Goal: Task Accomplishment & Management: Manage account settings

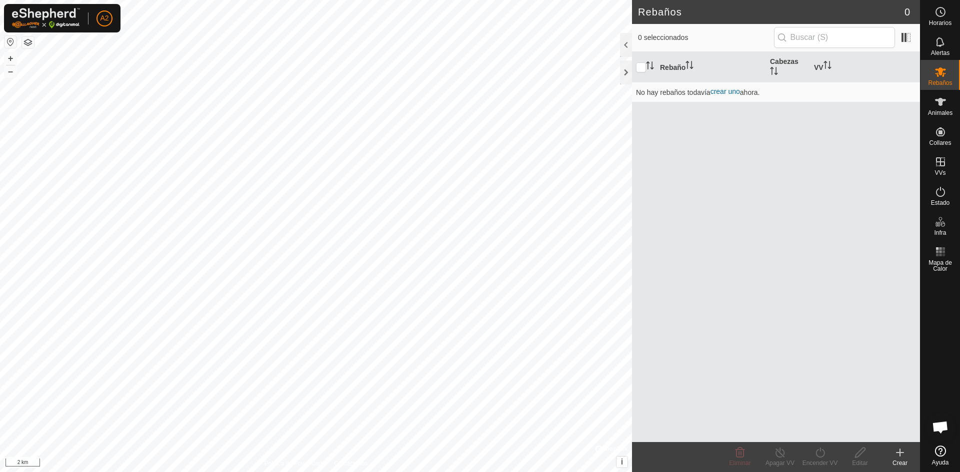
scroll to position [100, 0]
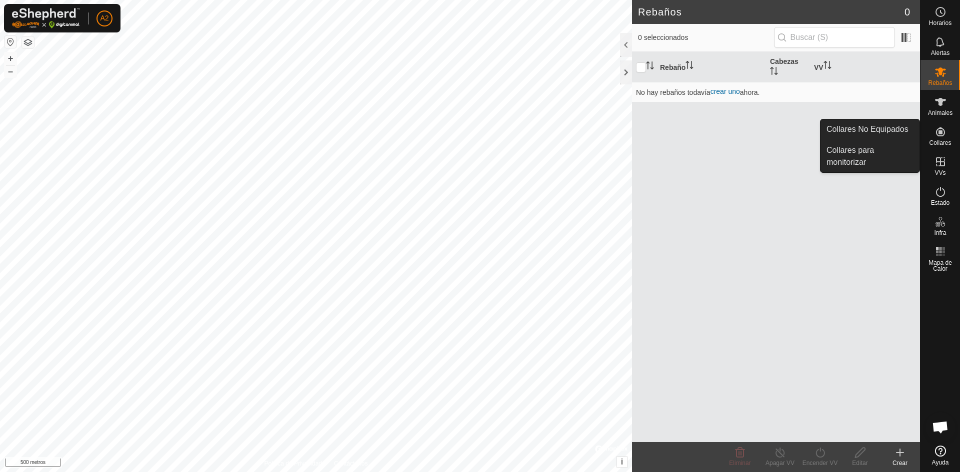
click at [947, 122] on div "Collares" at bounding box center [939, 135] width 39 height 30
click at [885, 124] on link "Collares No Equipados" at bounding box center [869, 129] width 99 height 20
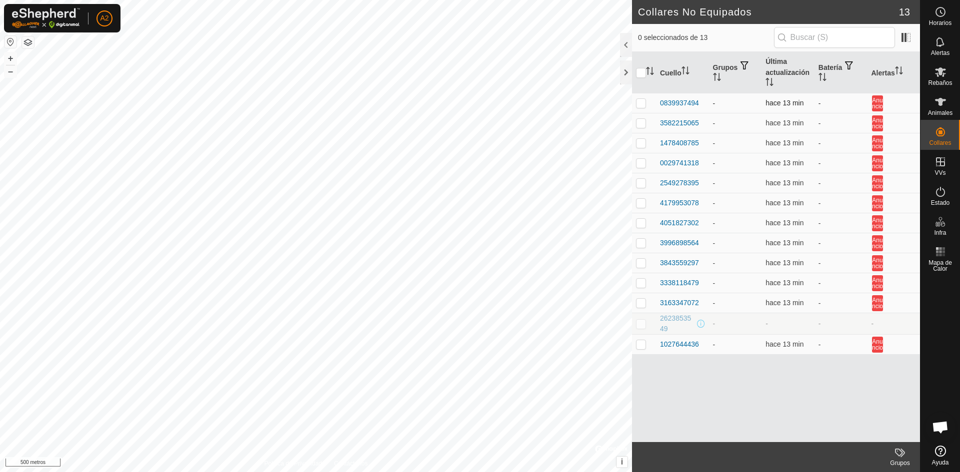
click at [818, 105] on font "-" at bounding box center [819, 103] width 2 height 8
click at [944, 104] on icon at bounding box center [940, 102] width 12 height 12
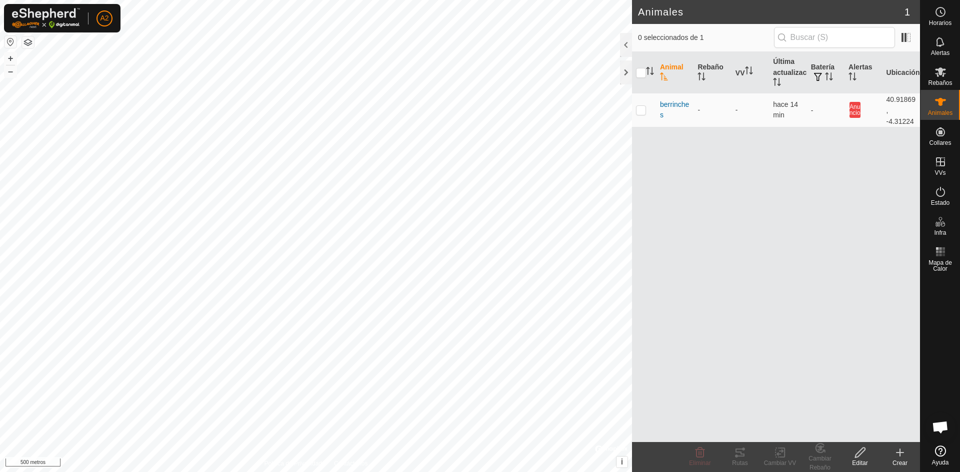
click at [893, 459] on div "Crear" at bounding box center [900, 463] width 40 height 9
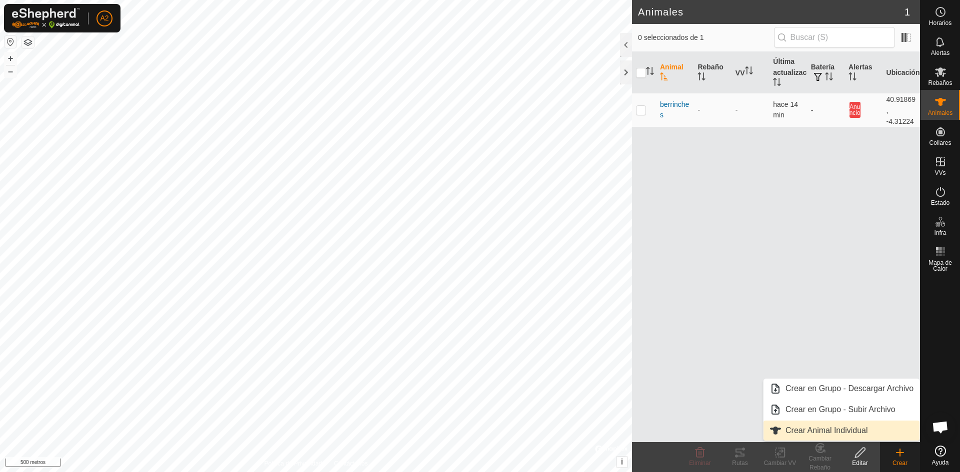
click at [856, 428] on link "Crear Animal Individual" at bounding box center [841, 431] width 156 height 20
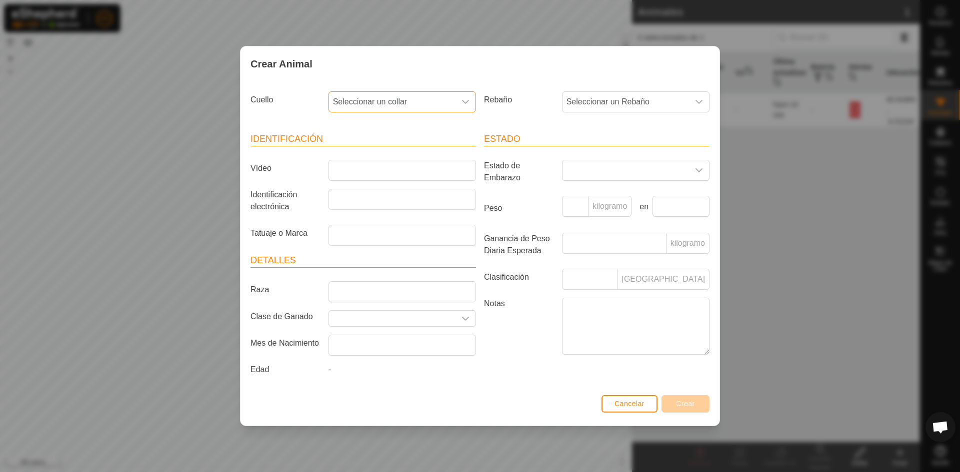
click at [416, 99] on span "Seleccionar un collar" at bounding box center [392, 102] width 126 height 20
click at [408, 175] on li "0839937494" at bounding box center [402, 174] width 146 height 20
click at [468, 168] on input "Vídeo" at bounding box center [401, 170] width 147 height 21
type input "c"
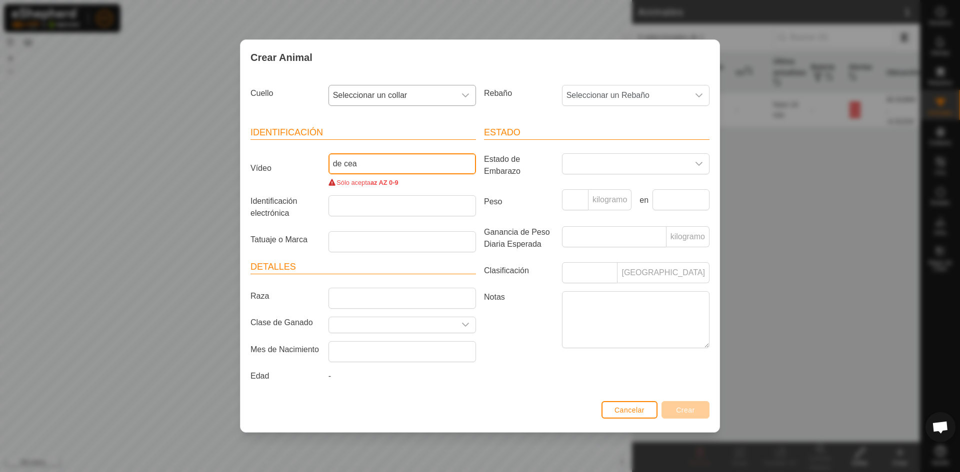
type input "de cea"
click at [389, 183] on font "az AZ 0-9" at bounding box center [384, 182] width 28 height 7
drag, startPoint x: 399, startPoint y: 181, endPoint x: 368, endPoint y: 158, distance: 38.6
click at [390, 176] on div "de cea Sólo acepta az AZ 0-9" at bounding box center [401, 170] width 155 height 34
drag, startPoint x: 369, startPoint y: 158, endPoint x: 321, endPoint y: 159, distance: 48.0
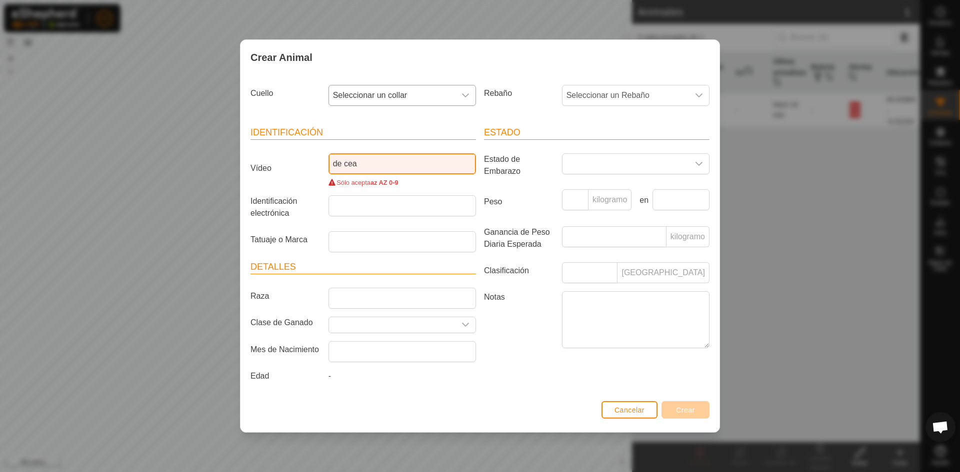
click at [321, 159] on div "Vídeo de cea Sólo acepta az AZ 0-9" at bounding box center [362, 170] width 233 height 34
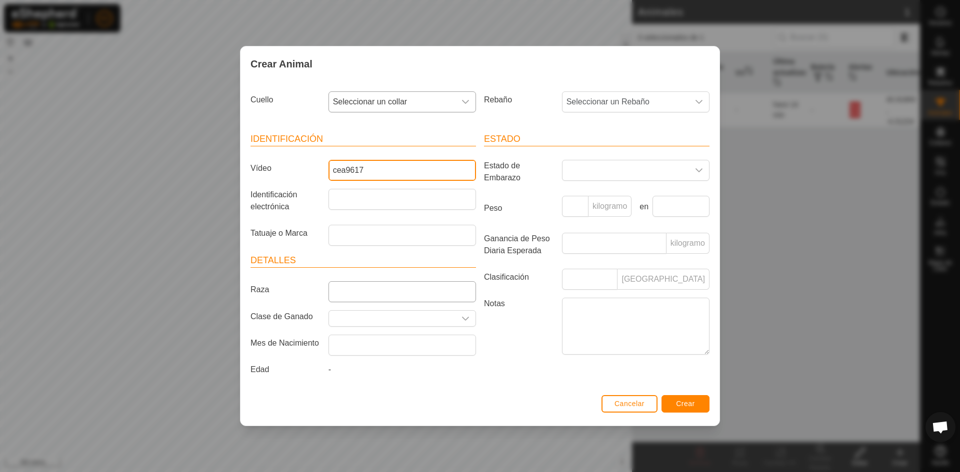
type input "cea9617"
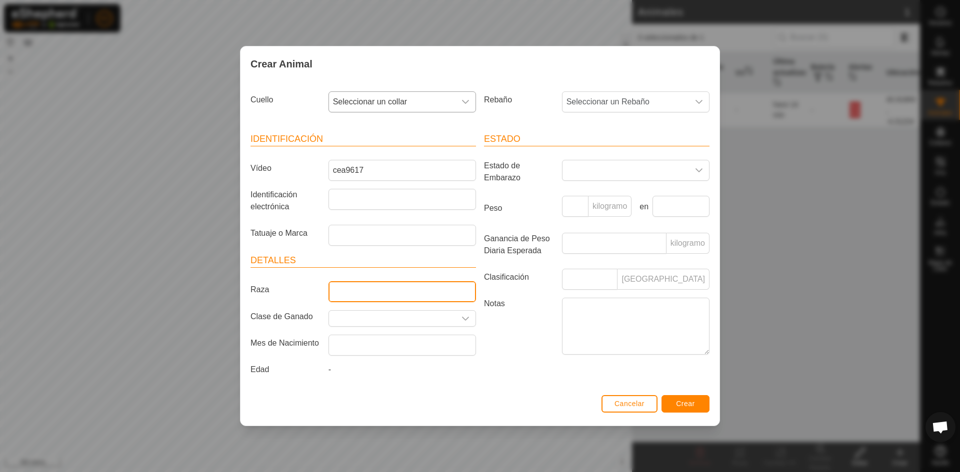
click at [387, 294] on input "Raza" at bounding box center [401, 291] width 147 height 21
type input "negra"
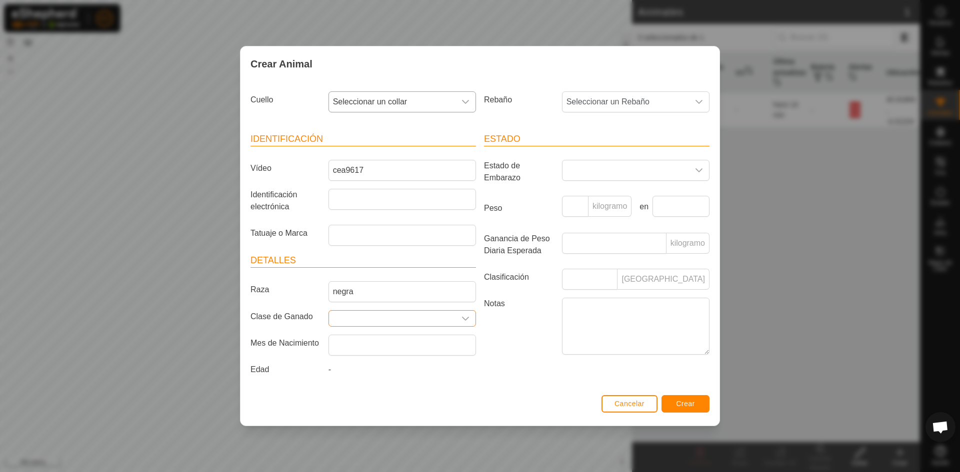
click at [362, 315] on input "Seleccione o ingrese una Clase de Ganado" at bounding box center [392, 318] width 126 height 15
click at [468, 316] on icon "disparador desplegable" at bounding box center [465, 319] width 8 height 8
click at [393, 370] on li "manso" at bounding box center [402, 367] width 146 height 20
type input "manso"
click at [384, 349] on input "text" at bounding box center [401, 345] width 147 height 21
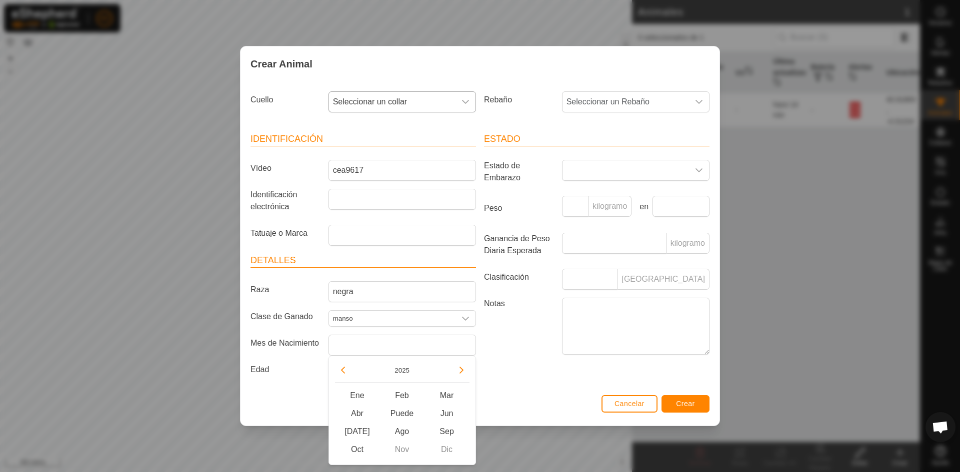
click at [491, 355] on div "Notas" at bounding box center [596, 328] width 233 height 60
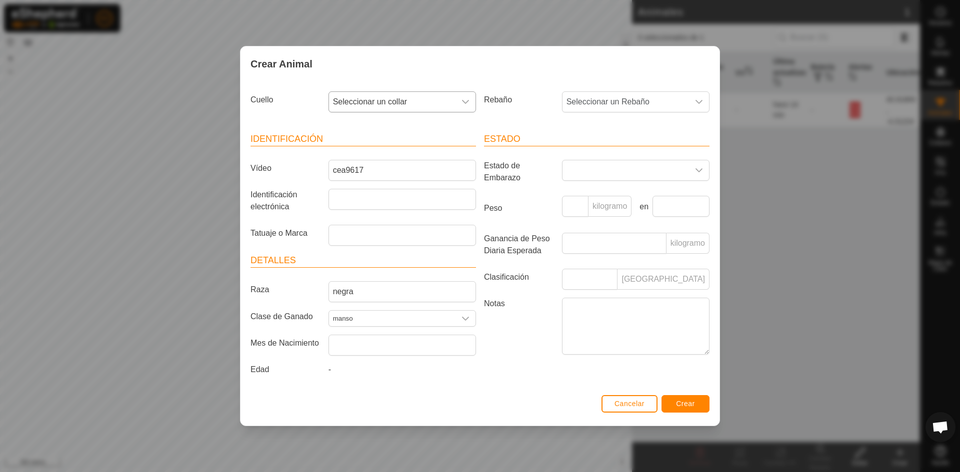
click at [395, 103] on font "Seleccionar un collar" at bounding box center [370, 101] width 74 height 8
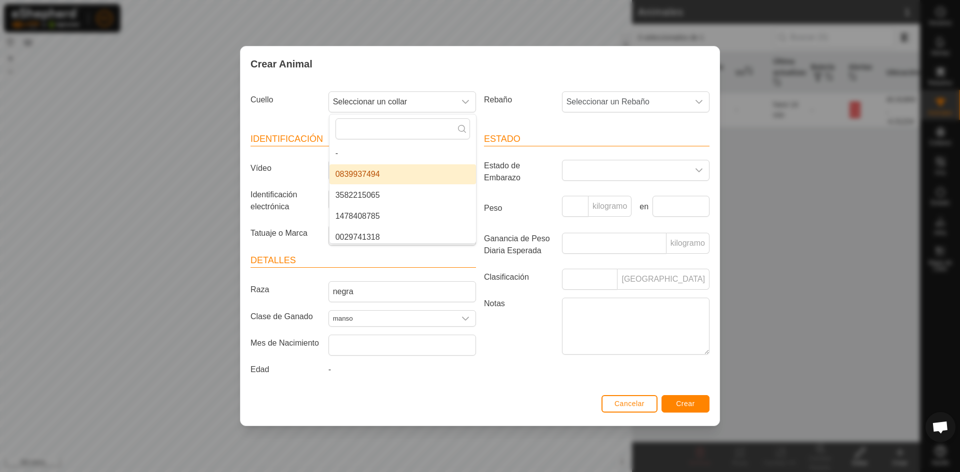
click at [403, 173] on li "0839937494" at bounding box center [402, 174] width 146 height 20
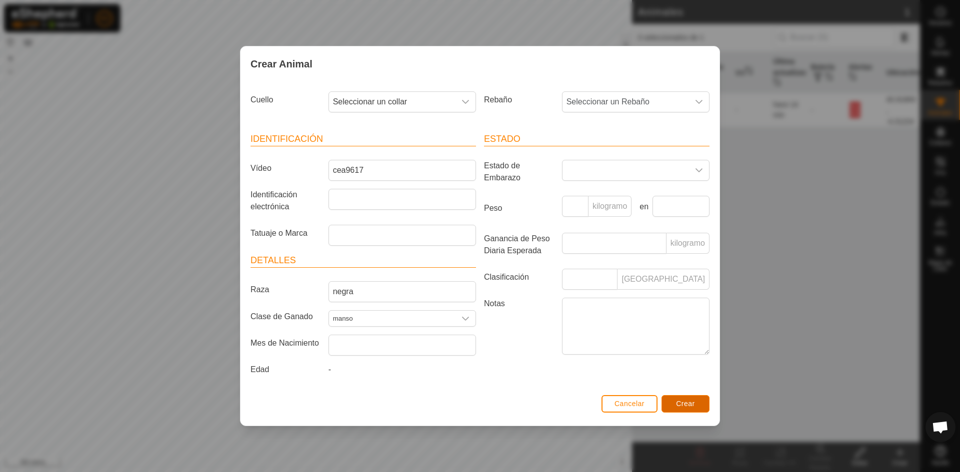
click at [693, 404] on font "Crear" at bounding box center [685, 404] width 19 height 8
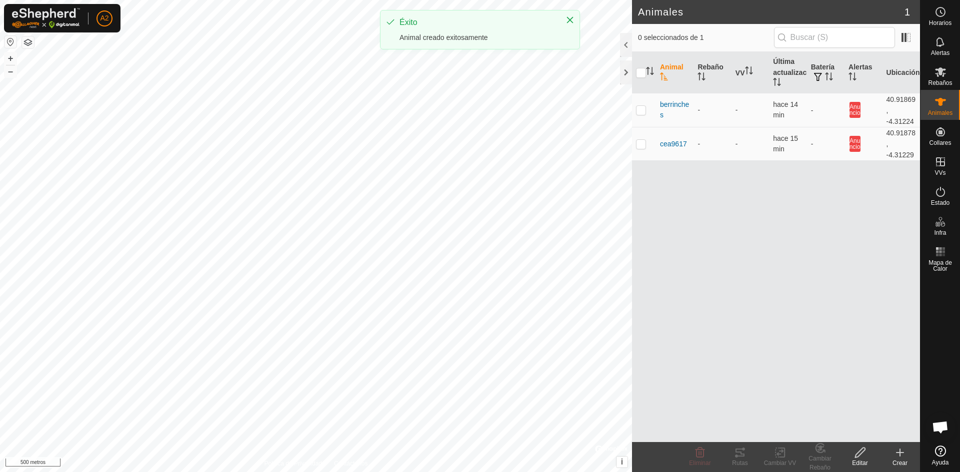
click at [715, 434] on div "Animales 1 0 seleccionados de 1 Animal Rebaño VV Última actualización Batería A…" at bounding box center [460, 236] width 920 height 472
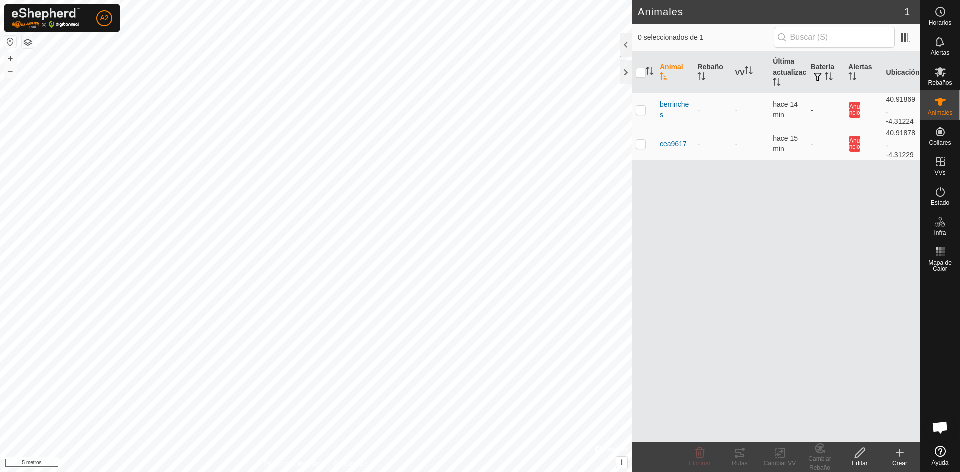
click at [898, 449] on icon at bounding box center [900, 453] width 12 height 12
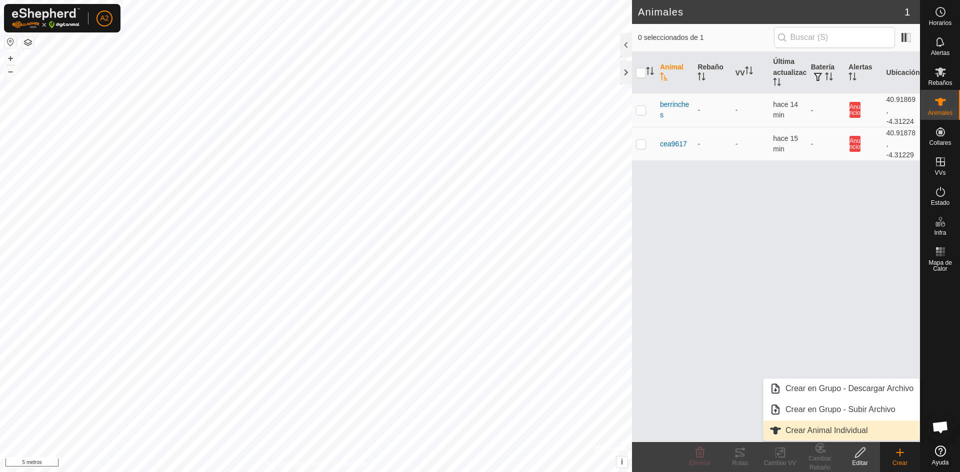
click at [856, 430] on link "Crear Animal Individual" at bounding box center [841, 431] width 156 height 20
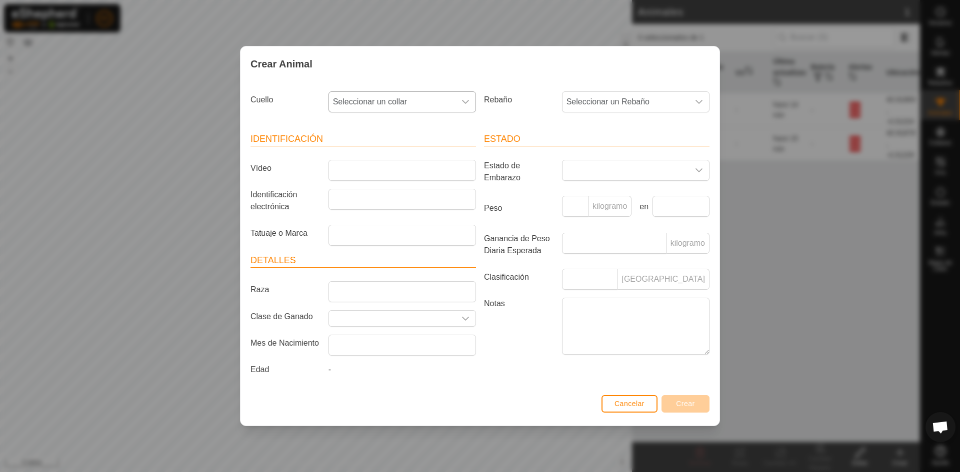
click at [398, 101] on font "Seleccionar un collar" at bounding box center [370, 101] width 74 height 8
click at [410, 172] on li "3582215065" at bounding box center [402, 174] width 146 height 20
drag, startPoint x: 373, startPoint y: 176, endPoint x: 373, endPoint y: 169, distance: 7.0
click at [373, 174] on input "Vídeo" at bounding box center [401, 170] width 147 height 21
drag, startPoint x: 372, startPoint y: 174, endPoint x: 352, endPoint y: 174, distance: 20.5
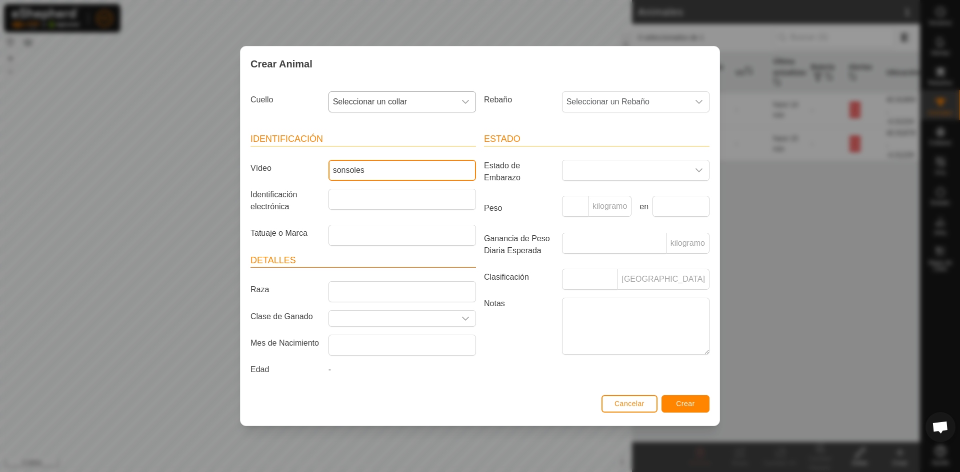
click at [352, 174] on input "sonsoles" at bounding box center [401, 170] width 147 height 21
drag, startPoint x: 369, startPoint y: 167, endPoint x: 354, endPoint y: 169, distance: 15.1
click at [354, 169] on input "sonson" at bounding box center [401, 170] width 147 height 21
type input "sonso"
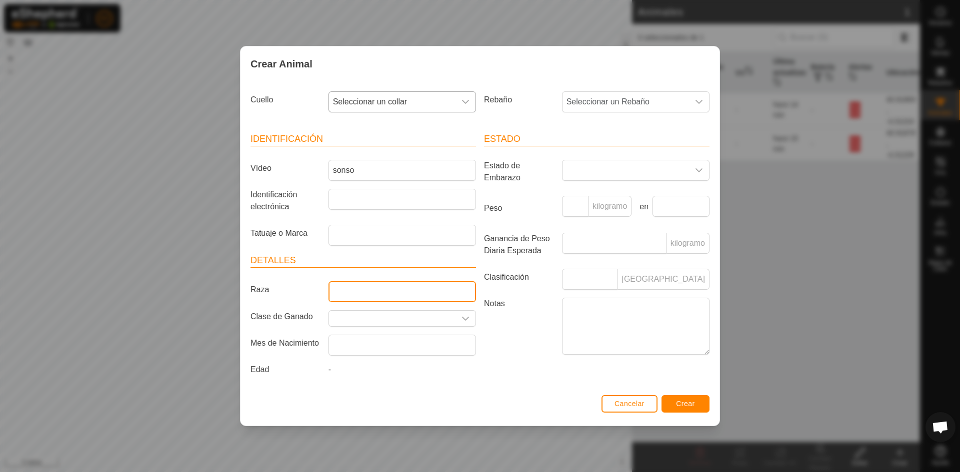
click at [368, 291] on input "Raza" at bounding box center [401, 291] width 147 height 21
type input "negra"
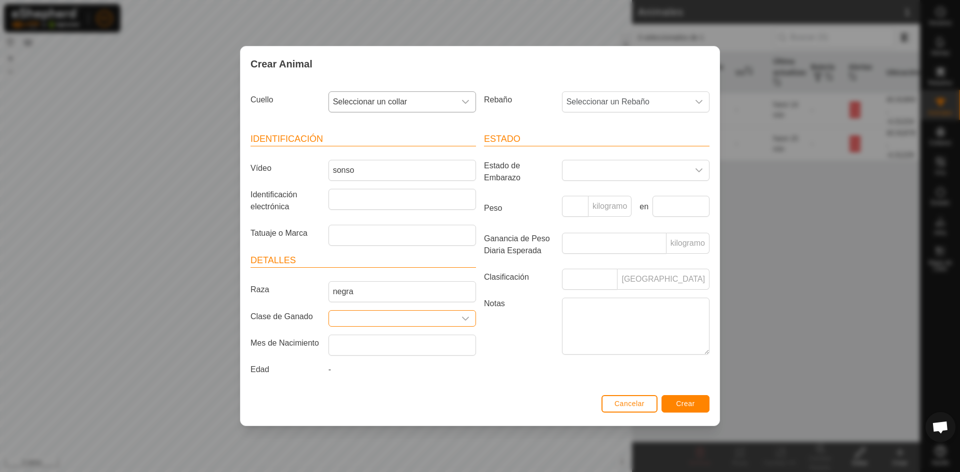
click at [438, 317] on input "Seleccione o ingrese una Clase de Ganado" at bounding box center [392, 318] width 126 height 15
click at [465, 317] on icon "disparador desplegable" at bounding box center [465, 319] width 8 height 8
click at [381, 370] on li "manso" at bounding box center [402, 367] width 146 height 20
type input "manso"
click at [396, 107] on span "Seleccionar un collar" at bounding box center [392, 102] width 126 height 20
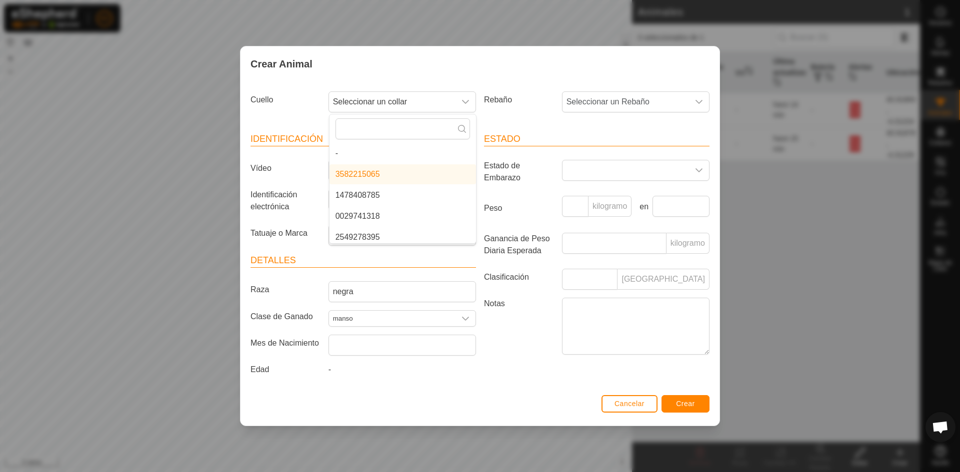
click at [388, 170] on li "3582215065" at bounding box center [402, 174] width 146 height 20
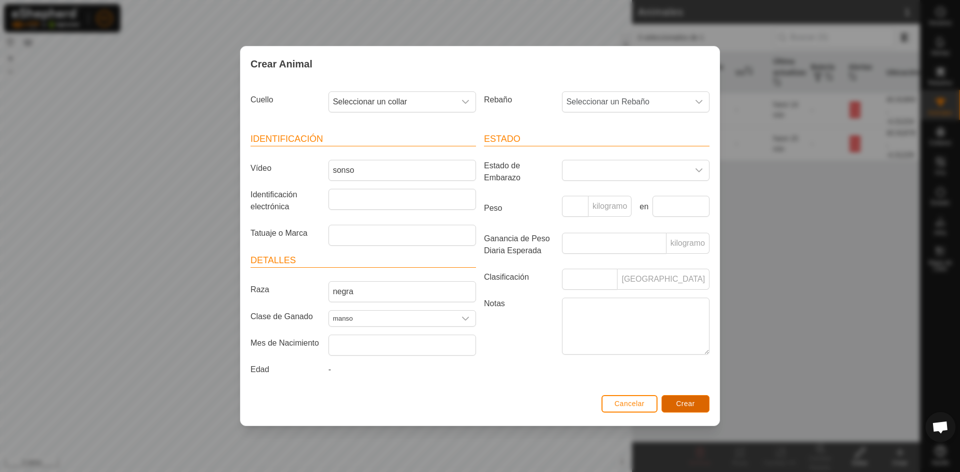
click at [689, 402] on font "Crear" at bounding box center [685, 404] width 19 height 8
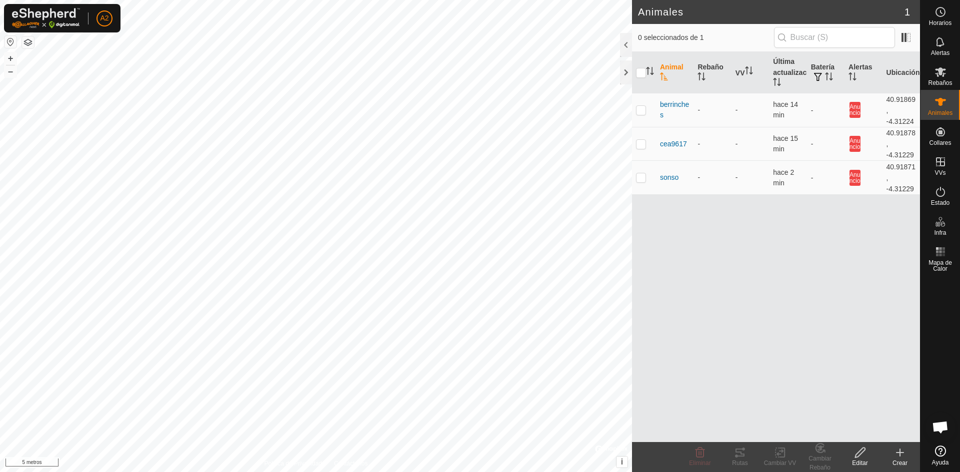
click at [902, 458] on icon at bounding box center [900, 453] width 12 height 12
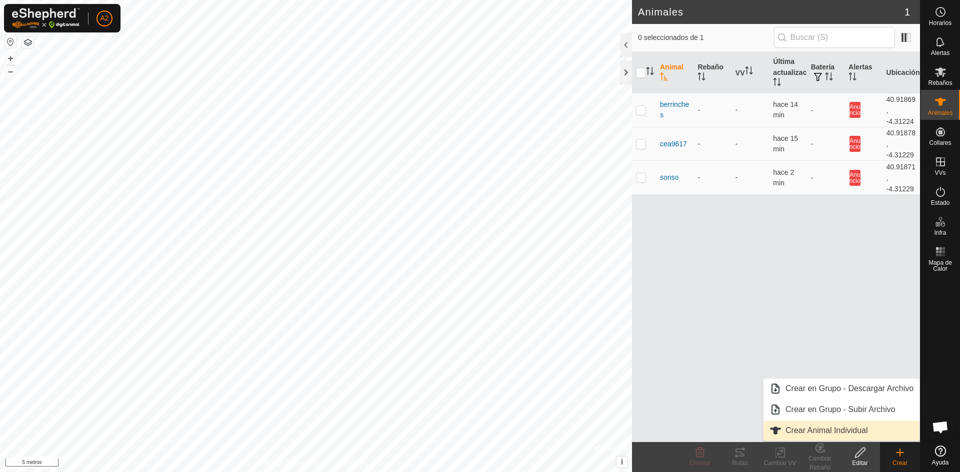
click at [877, 428] on link "Crear Animal Individual" at bounding box center [841, 431] width 156 height 20
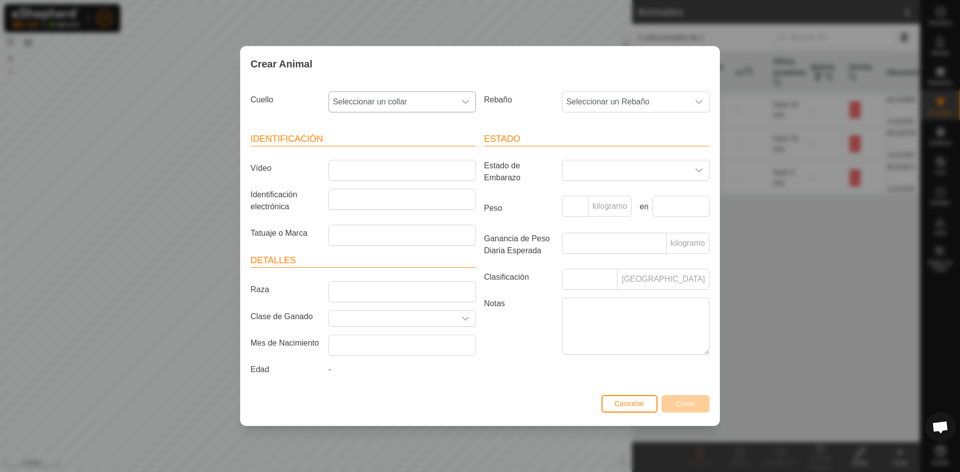
click at [383, 99] on font "Seleccionar un collar" at bounding box center [370, 101] width 74 height 8
click at [434, 173] on li "1478408785" at bounding box center [402, 174] width 146 height 20
click at [432, 99] on span "Seleccionar un collar" at bounding box center [392, 102] width 126 height 20
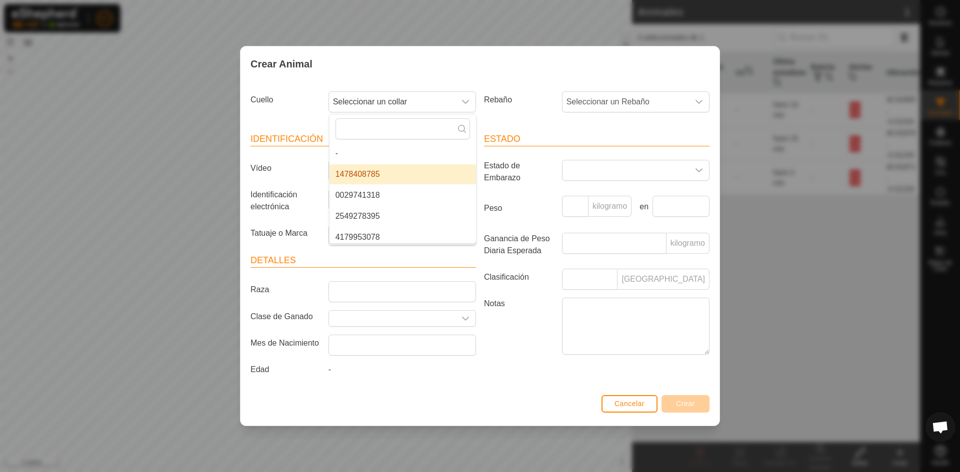
click at [380, 173] on li "1478408785" at bounding box center [402, 174] width 146 height 20
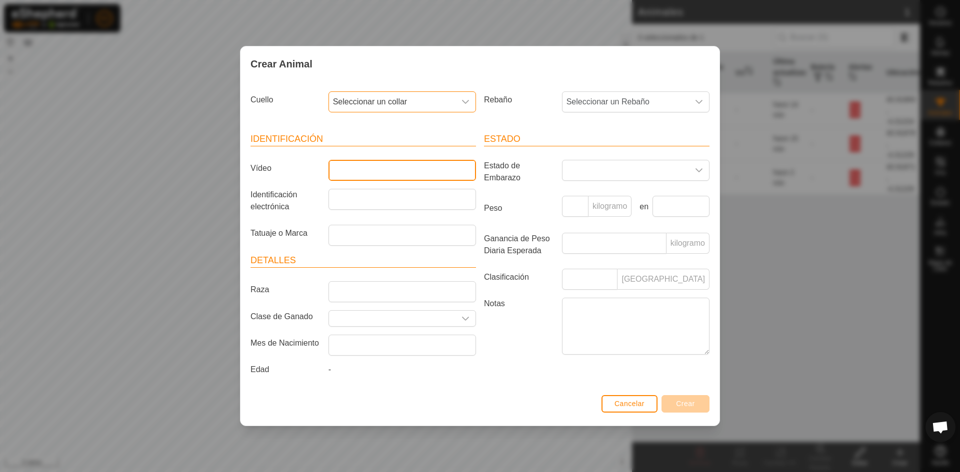
click at [394, 165] on input "Vídeo" at bounding box center [401, 170] width 147 height 21
type input "cea9604"
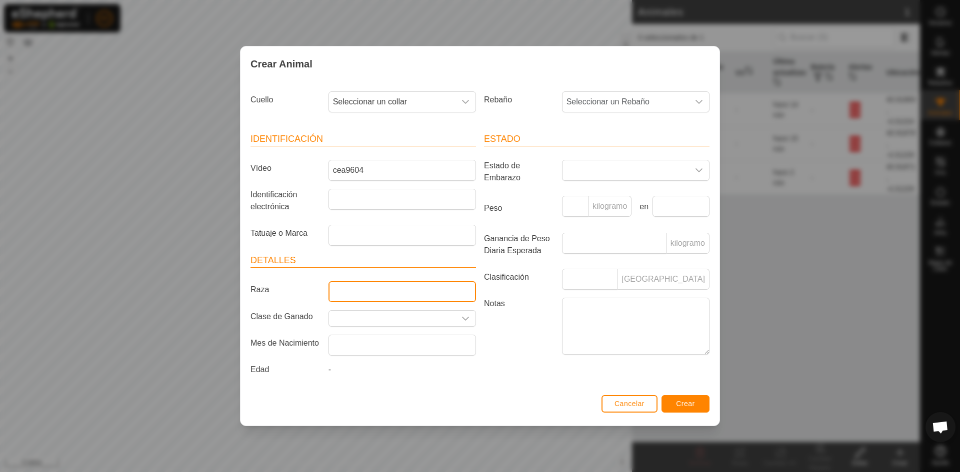
click at [431, 288] on input "Raza" at bounding box center [401, 291] width 147 height 21
type input "negra"
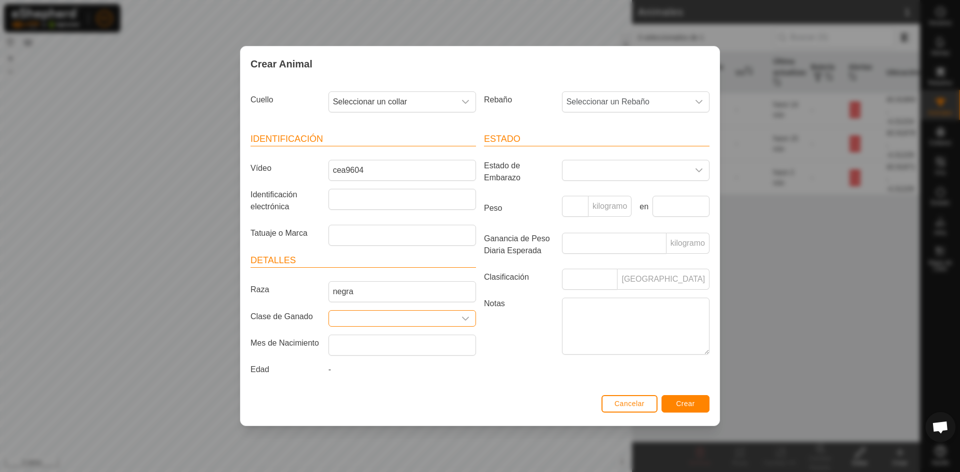
click at [408, 314] on input "Seleccione o ingrese una Clase de Ganado" at bounding box center [392, 318] width 126 height 15
click at [465, 316] on icon "disparador desplegable" at bounding box center [465, 319] width 8 height 8
click at [416, 368] on li "manso" at bounding box center [402, 367] width 146 height 20
type input "manso"
click at [691, 403] on font "Crear" at bounding box center [685, 404] width 19 height 8
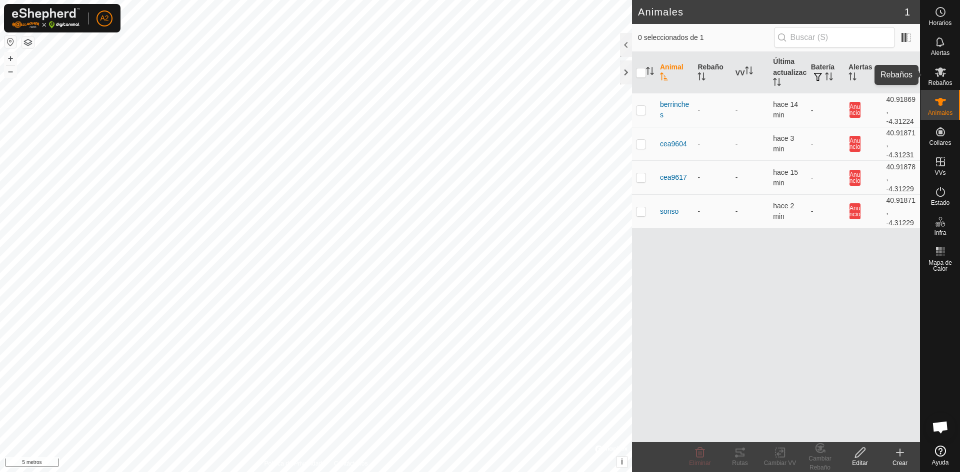
click at [936, 70] on icon at bounding box center [940, 71] width 11 height 9
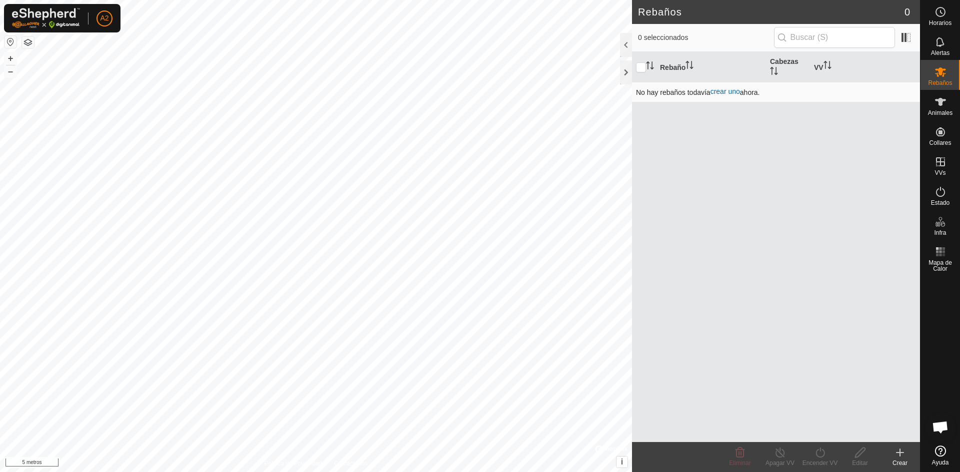
click at [747, 85] on td "No hay rebaños todavía crear uno ahora." at bounding box center [776, 92] width 288 height 20
click at [728, 90] on font "crear uno" at bounding box center [724, 91] width 29 height 8
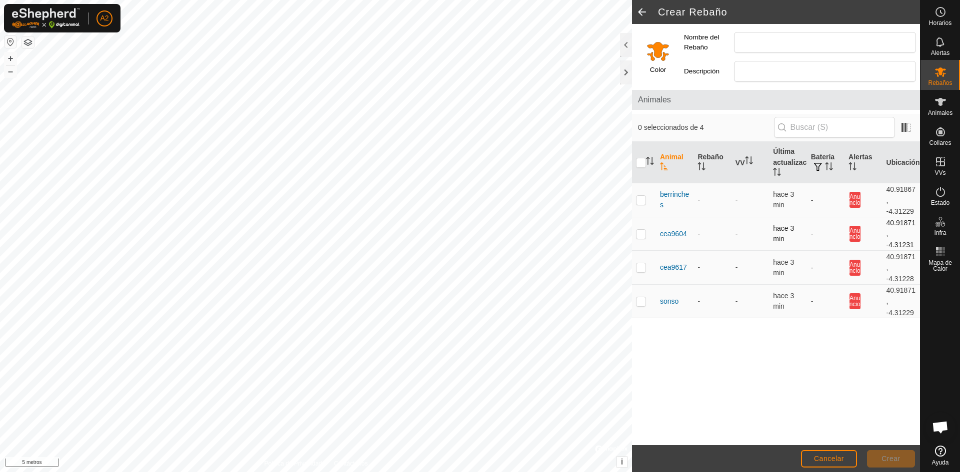
drag, startPoint x: 643, startPoint y: 200, endPoint x: 650, endPoint y: 220, distance: 21.7
click at [643, 201] on p-checkbox at bounding box center [641, 200] width 10 height 8
checkbox input "true"
click at [644, 236] on p-checkbox at bounding box center [641, 234] width 10 height 8
checkbox input "true"
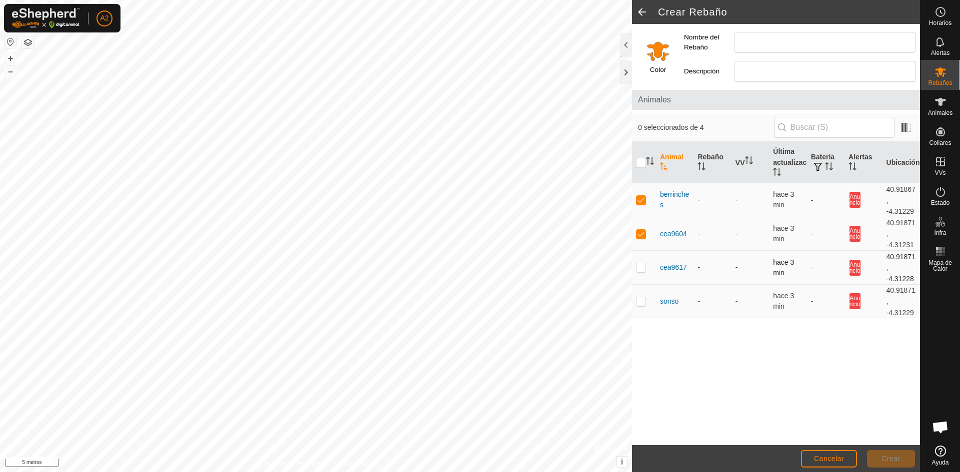
click at [642, 267] on p-checkbox at bounding box center [641, 267] width 10 height 8
checkbox input "true"
click at [645, 301] on p-checkbox at bounding box center [641, 301] width 10 height 8
checkbox input "true"
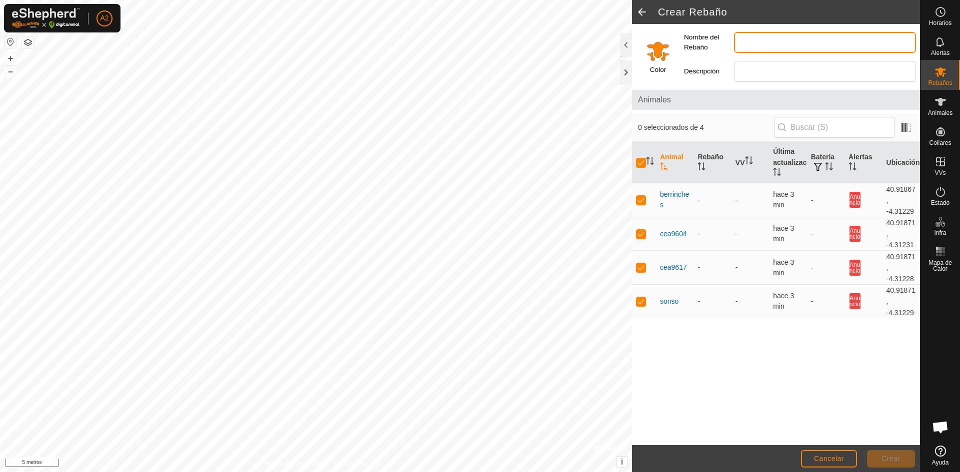
click at [762, 46] on input "Nombre del Rebaño" at bounding box center [825, 42] width 182 height 21
type input "monterrubio"
click at [892, 459] on font "Crear" at bounding box center [890, 459] width 19 height 8
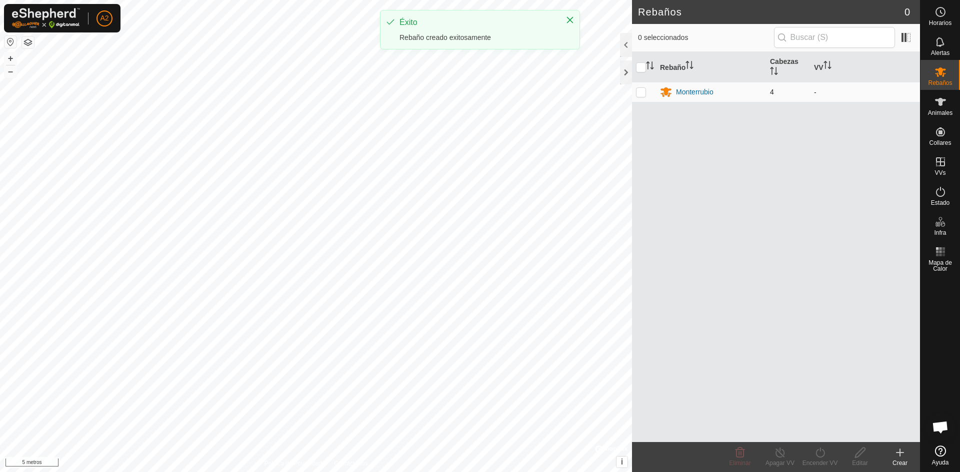
click at [638, 92] on p-checkbox at bounding box center [641, 92] width 10 height 8
checkbox input "true"
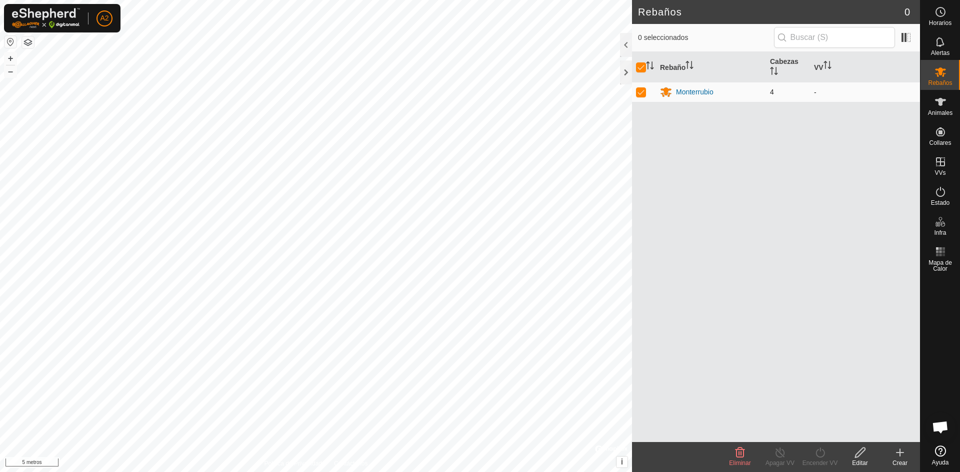
click at [638, 92] on p-checkbox at bounding box center [641, 92] width 10 height 8
checkbox input "false"
click at [623, 67] on div at bounding box center [626, 72] width 12 height 24
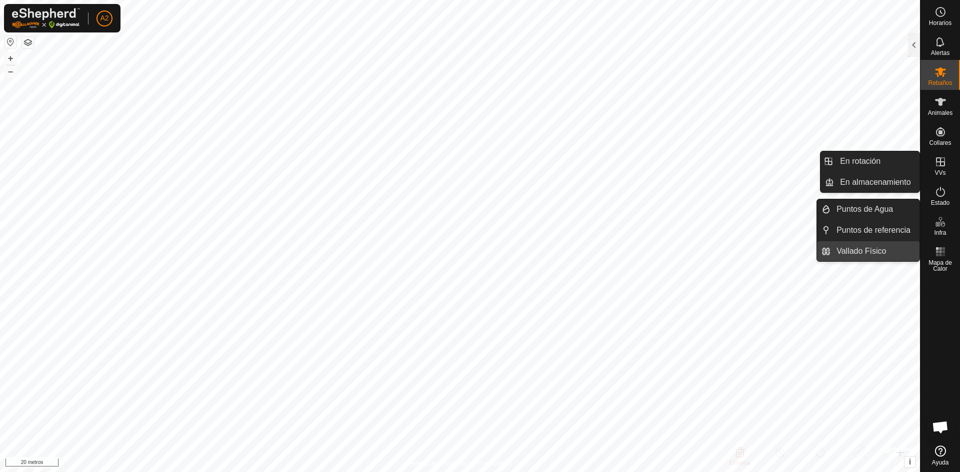
click at [879, 246] on link "Vallado Físico" at bounding box center [874, 251] width 89 height 20
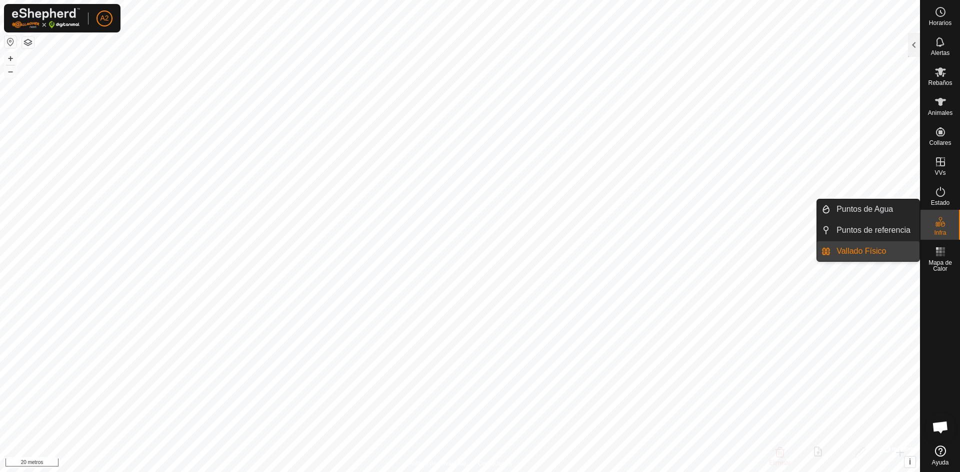
click at [867, 249] on link "Vallado Físico" at bounding box center [874, 251] width 89 height 20
click at [889, 251] on link "Vallado Físico" at bounding box center [874, 251] width 89 height 20
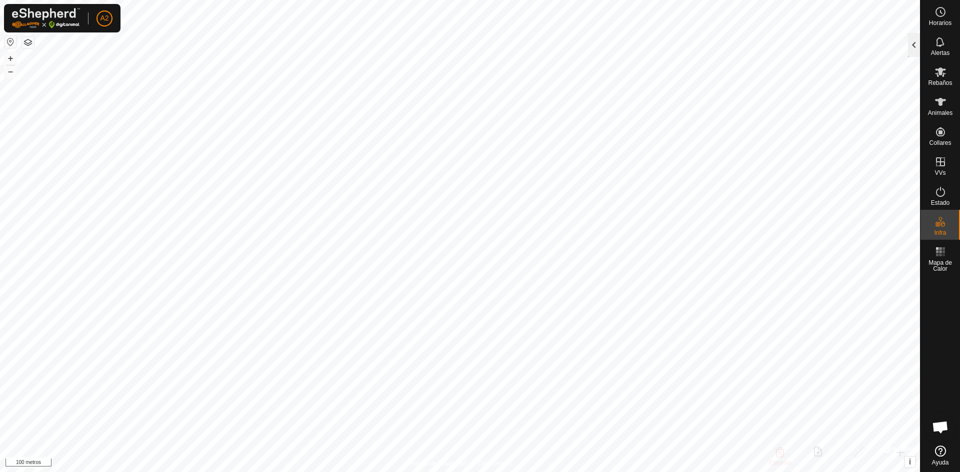
click at [911, 43] on div at bounding box center [914, 45] width 12 height 24
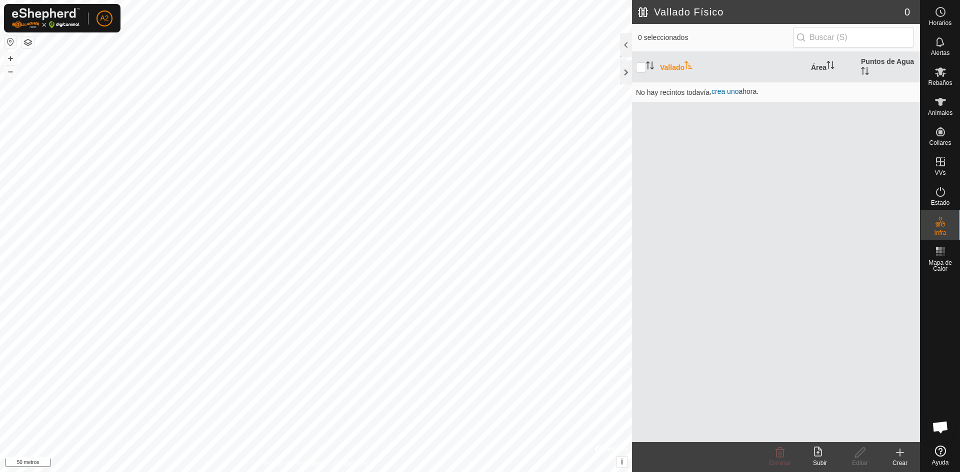
click at [679, 66] on font "Vallado" at bounding box center [672, 67] width 24 height 8
click at [642, 66] on input "checkbox" at bounding box center [641, 67] width 10 height 10
click at [638, 62] on input "checkbox" at bounding box center [641, 67] width 10 height 10
click at [649, 72] on th at bounding box center [644, 67] width 24 height 30
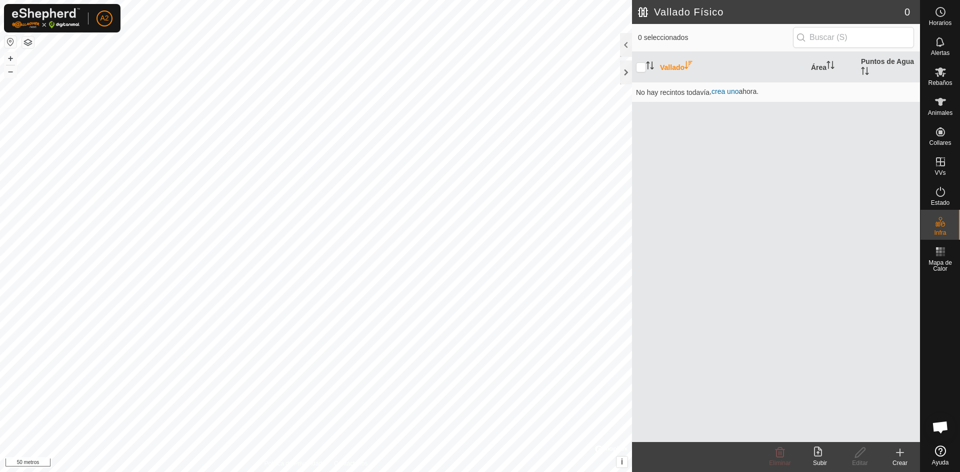
click at [635, 66] on th at bounding box center [644, 67] width 24 height 30
click at [638, 66] on input "checkbox" at bounding box center [641, 67] width 10 height 10
checkbox input "false"
click at [723, 93] on font "crea uno" at bounding box center [724, 91] width 27 height 8
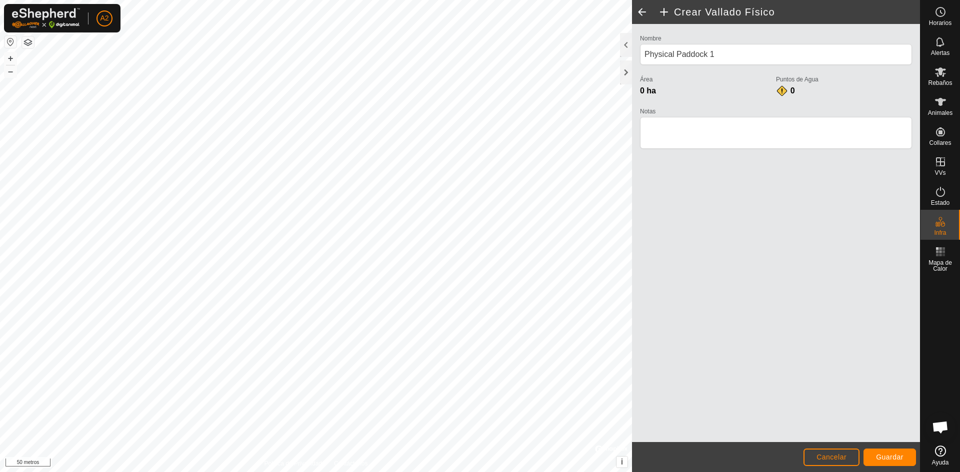
drag, startPoint x: 642, startPoint y: 376, endPoint x: 836, endPoint y: 368, distance: 194.2
click at [836, 372] on div "Nombre Physical Paddock 1 Área 0 ha Puntos de Agua 0 Notas" at bounding box center [776, 233] width 288 height 418
click at [704, 122] on textarea "Notas" at bounding box center [776, 133] width 272 height 32
drag, startPoint x: 730, startPoint y: 56, endPoint x: 639, endPoint y: 65, distance: 92.0
click at [639, 65] on div "Nombre Physical Paddock 1 Área 0 ha Puntos de Agua 0 Notas" at bounding box center [776, 96] width 280 height 128
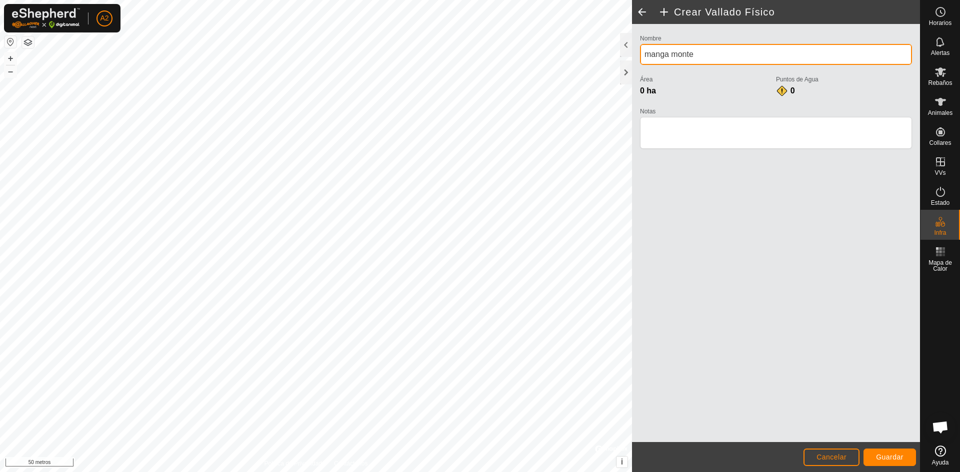
type input "manga monte"
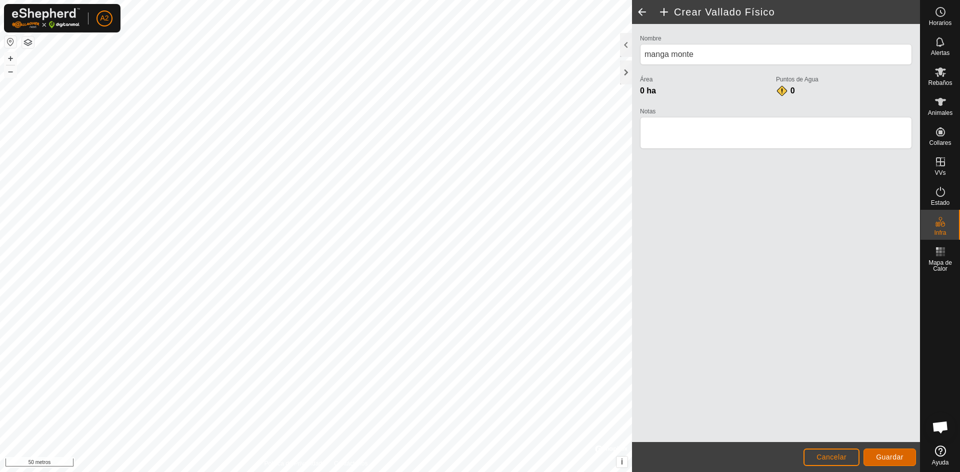
click at [890, 457] on font "Guardar" at bounding box center [889, 457] width 27 height 8
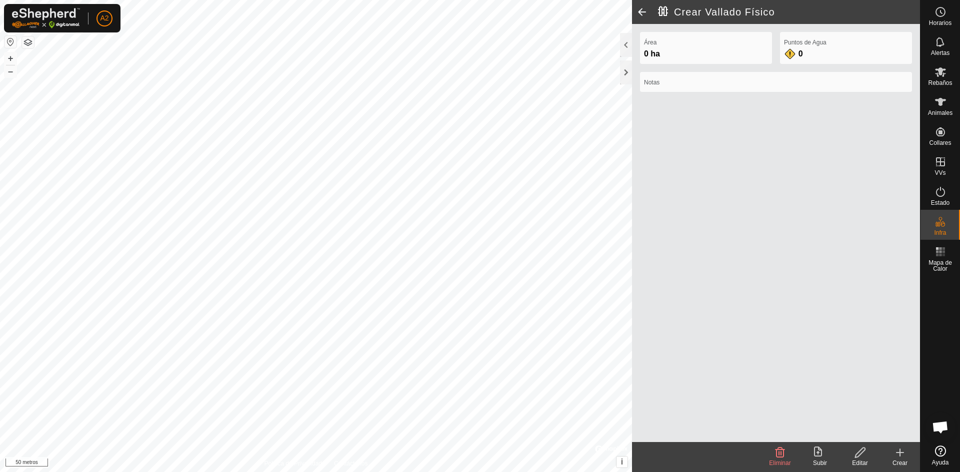
click at [816, 455] on icon at bounding box center [820, 453] width 12 height 12
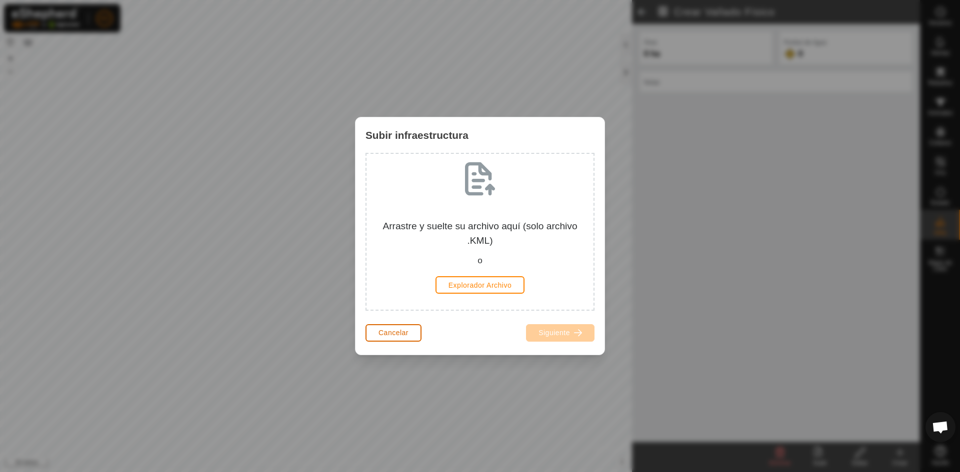
click at [400, 332] on font "Cancelar" at bounding box center [393, 333] width 30 height 8
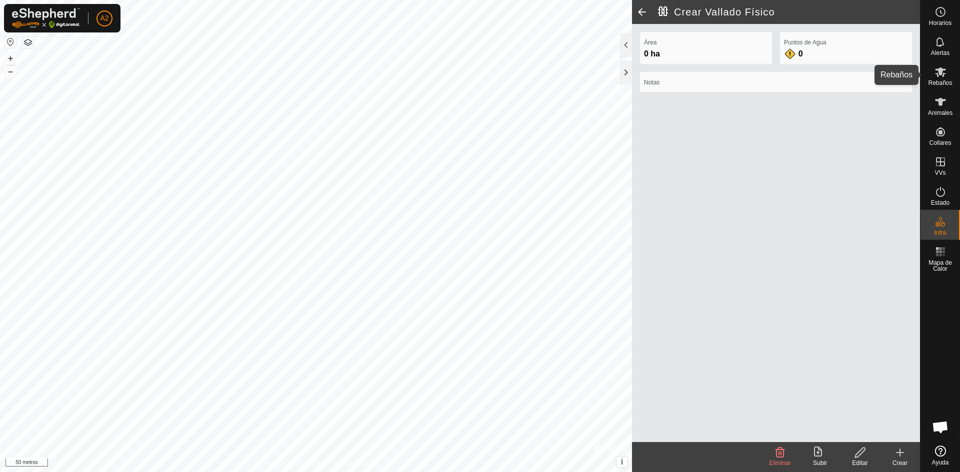
click at [942, 73] on icon at bounding box center [940, 71] width 11 height 9
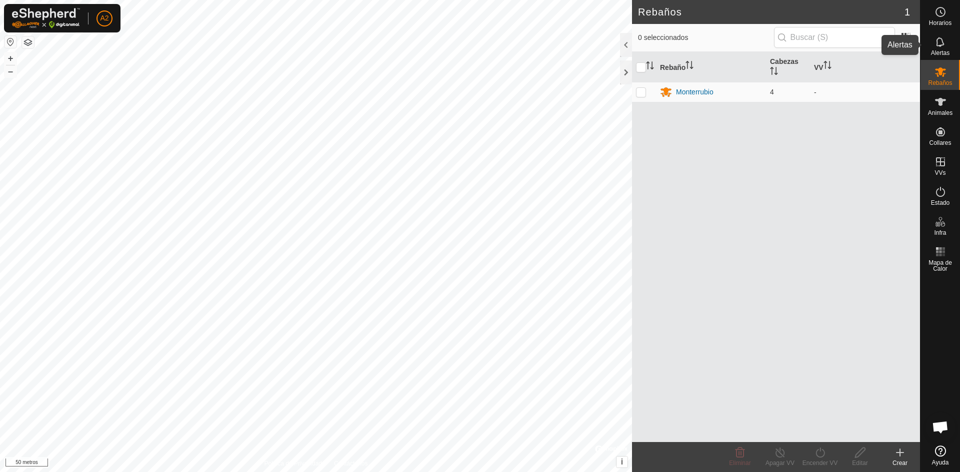
click at [954, 48] on div "Alertas" at bounding box center [939, 45] width 39 height 30
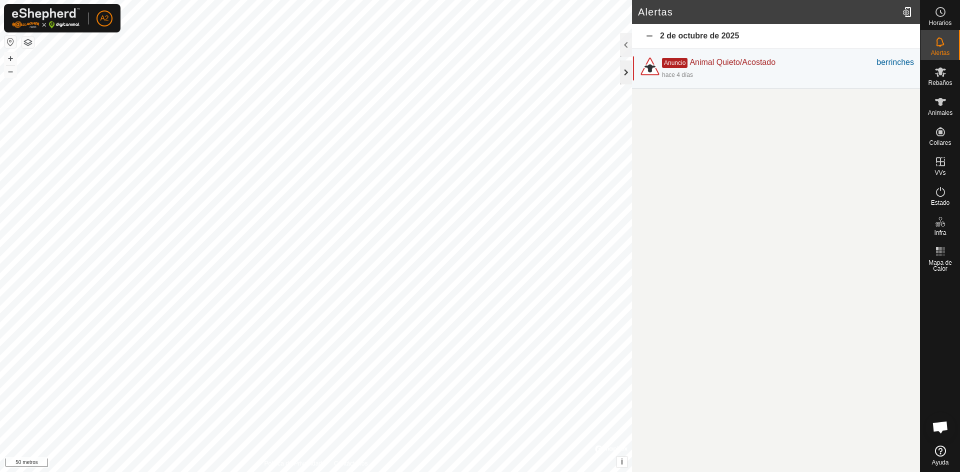
click at [628, 67] on div at bounding box center [626, 72] width 12 height 24
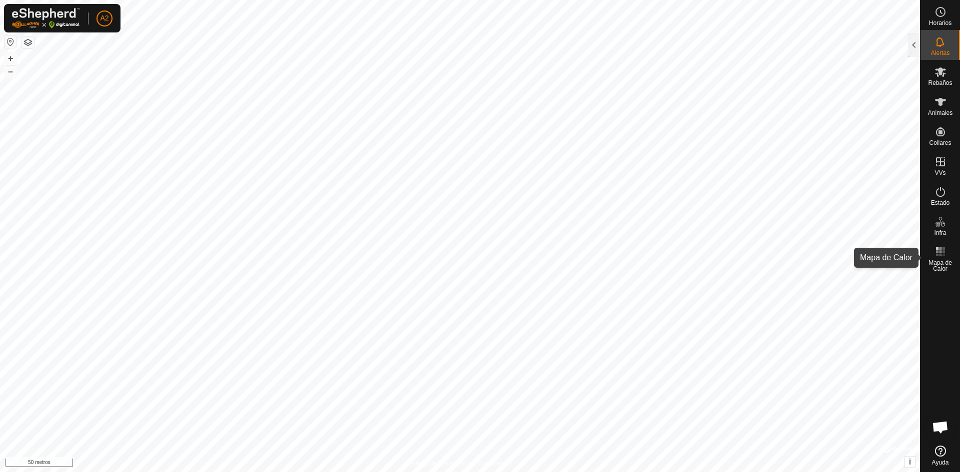
click at [938, 252] on rect at bounding box center [937, 251] width 2 height 2
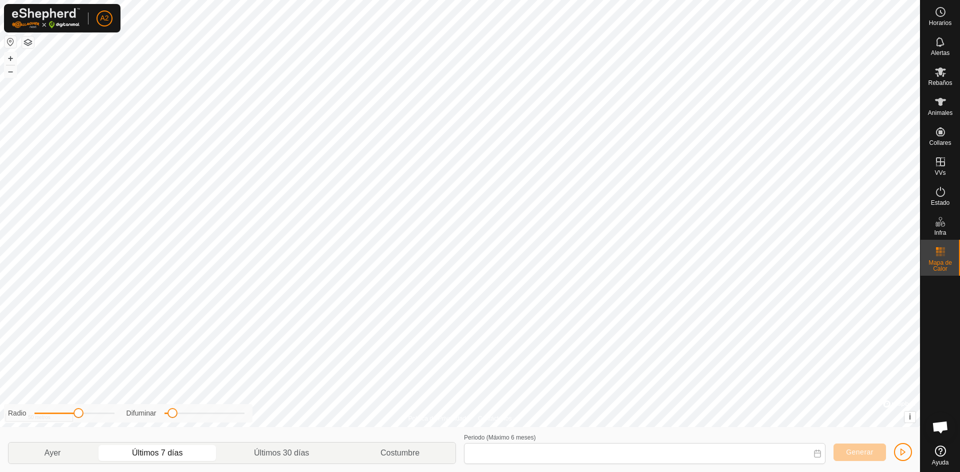
type input "[DATE] - [DATE]"
click at [938, 252] on rect at bounding box center [937, 251] width 2 height 2
click at [935, 246] on icon at bounding box center [940, 252] width 12 height 12
click at [943, 257] on icon at bounding box center [940, 252] width 12 height 12
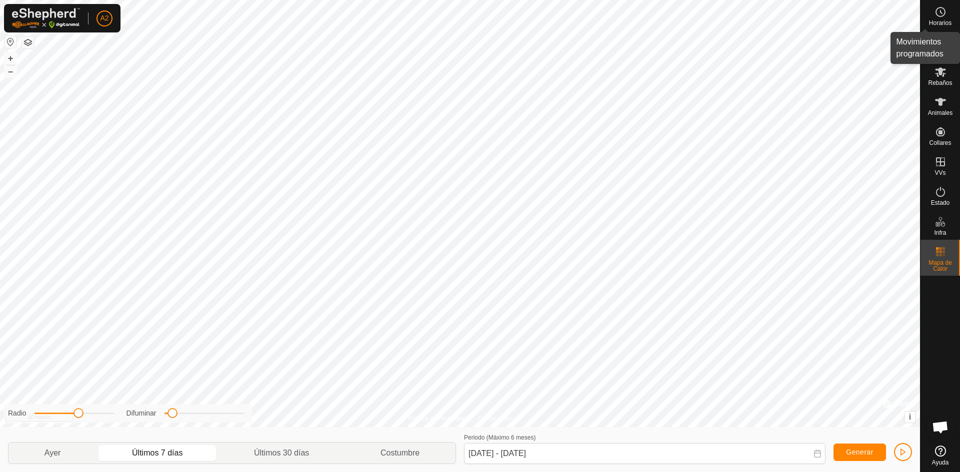
click at [931, 14] on es-schedule-vp-svg-icon at bounding box center [940, 12] width 18 height 16
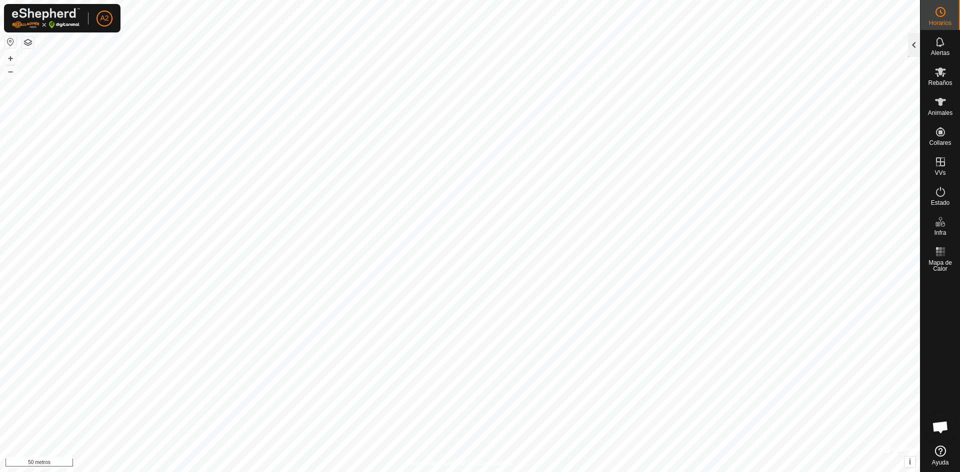
click at [909, 47] on div at bounding box center [914, 45] width 12 height 24
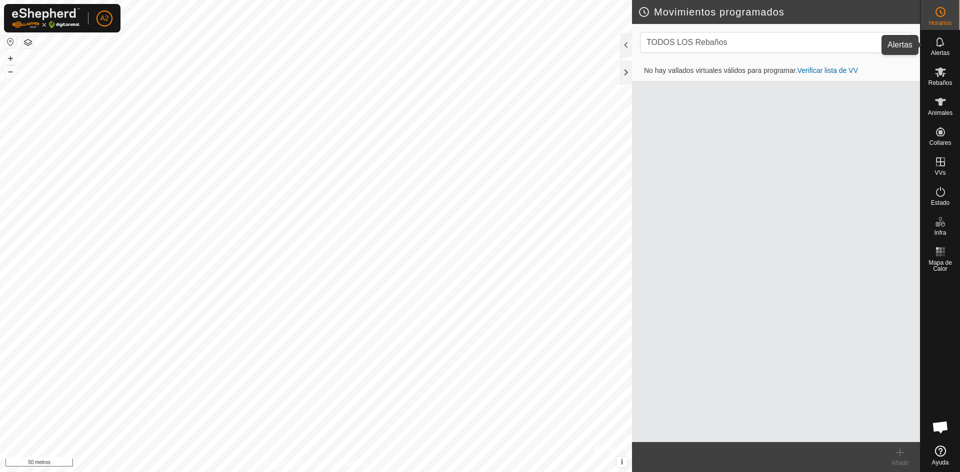
click at [946, 46] on icon at bounding box center [940, 42] width 12 height 12
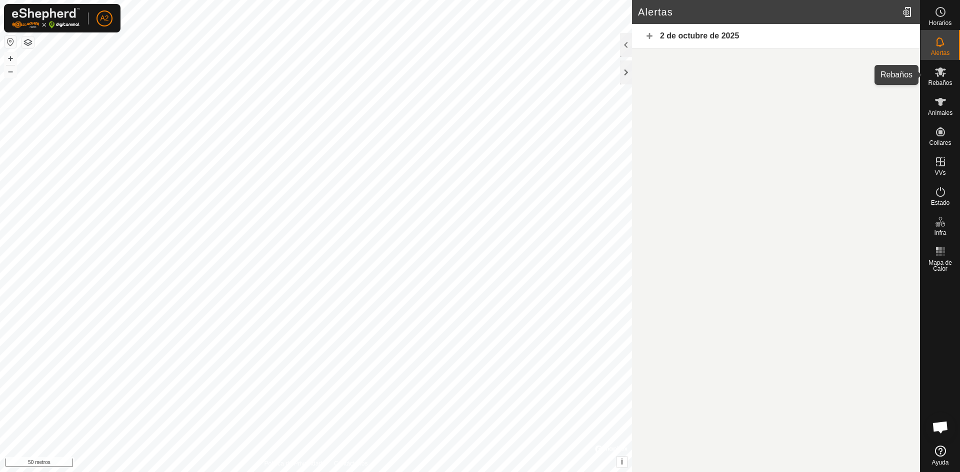
click at [931, 68] on es-mob-svg-icon at bounding box center [940, 72] width 18 height 16
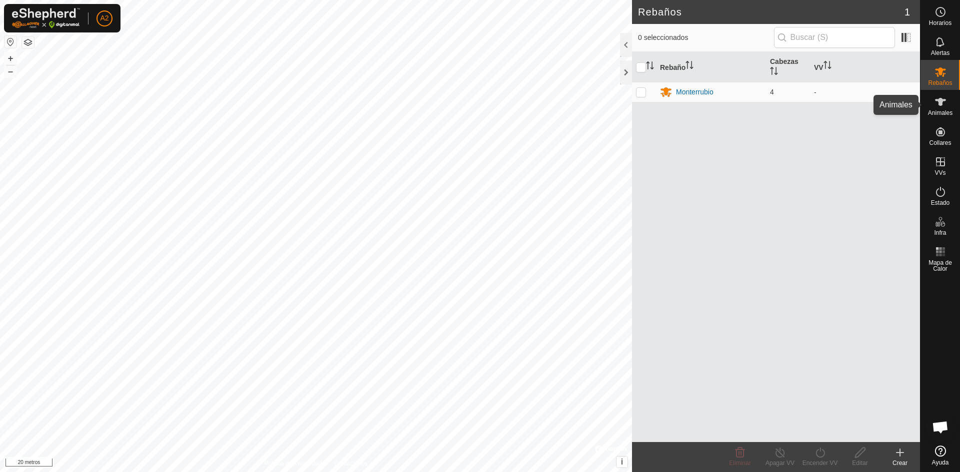
click at [939, 107] on icon at bounding box center [940, 102] width 12 height 12
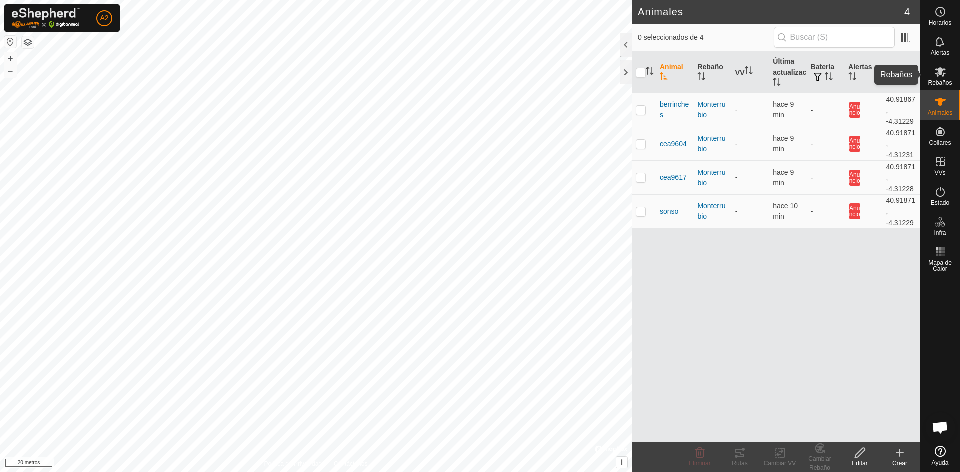
click at [942, 65] on es-mob-svg-icon at bounding box center [940, 72] width 18 height 16
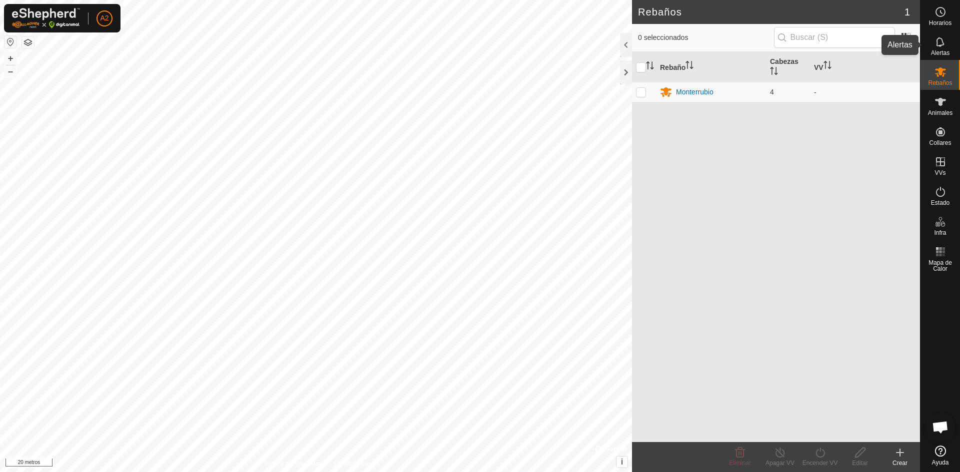
click at [944, 47] on icon at bounding box center [940, 42] width 12 height 12
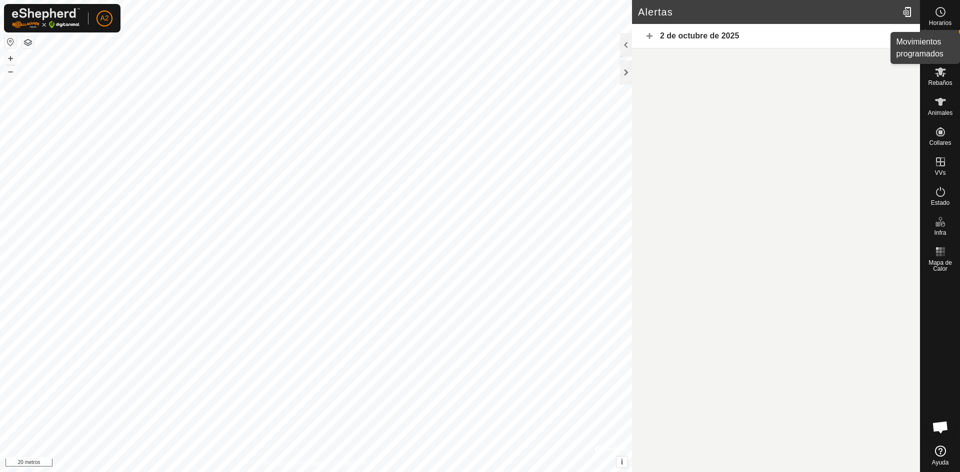
click at [939, 19] on font "Horarios" at bounding box center [940, 22] width 22 height 7
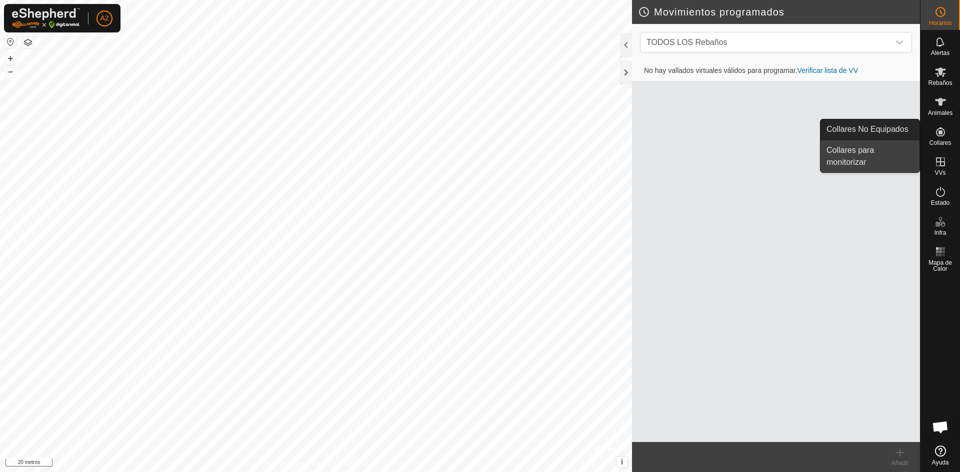
click at [902, 150] on link "Collares para monitorizar" at bounding box center [869, 156] width 99 height 32
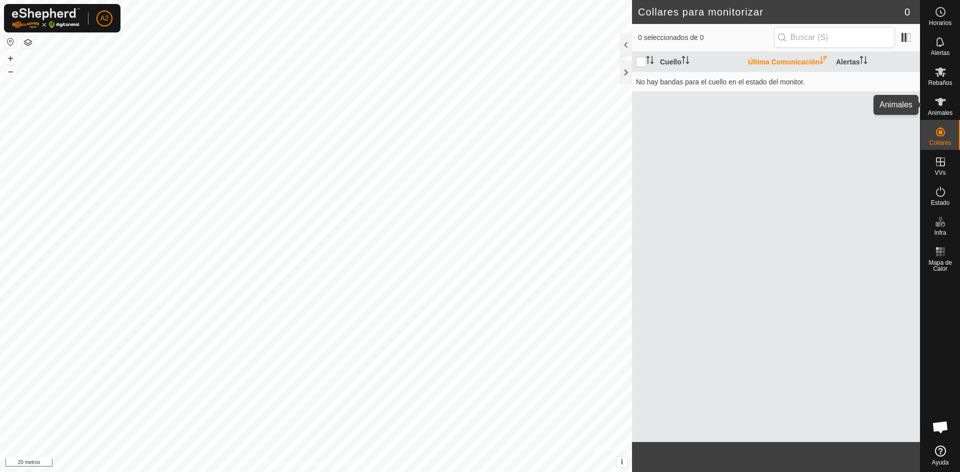
click at [942, 103] on icon at bounding box center [940, 102] width 12 height 12
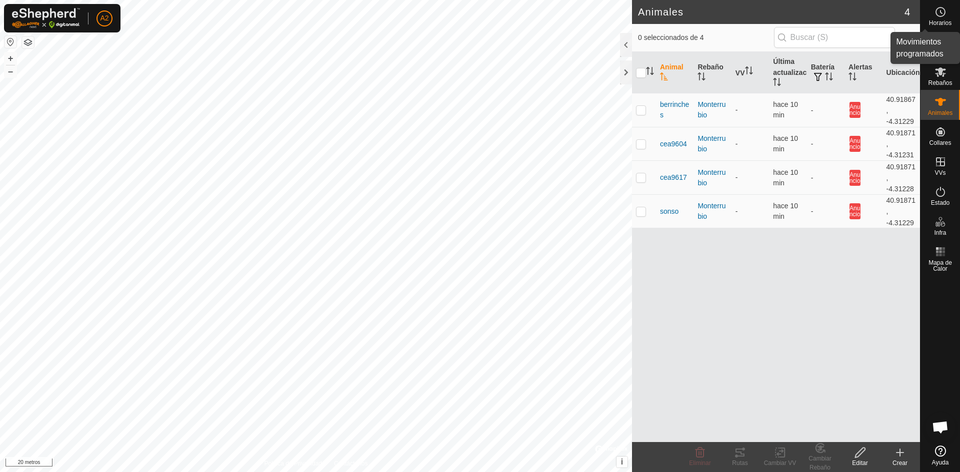
click at [944, 4] on es-schedule-vp-svg-icon at bounding box center [940, 12] width 18 height 16
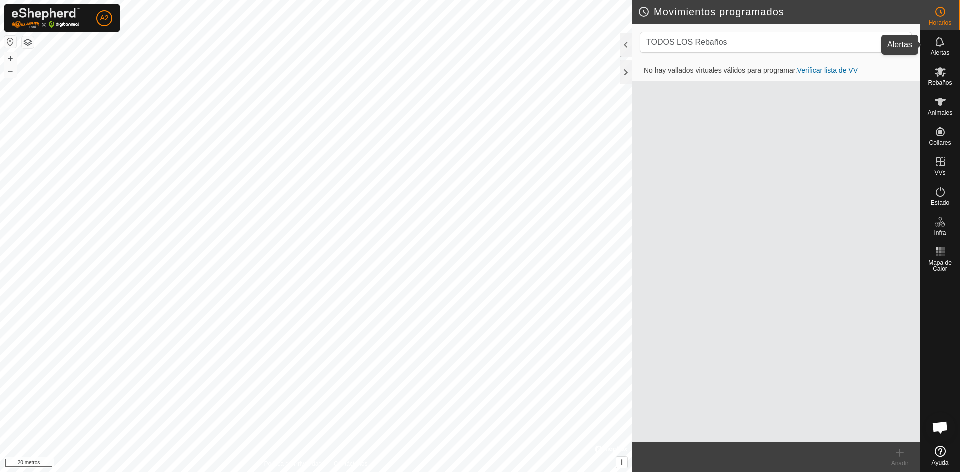
click at [939, 56] on font "Alertas" at bounding box center [940, 52] width 18 height 7
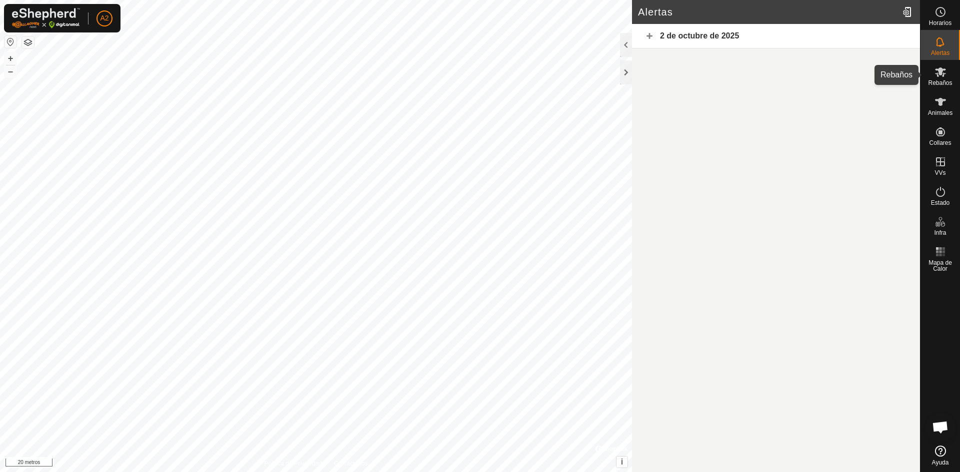
click at [942, 67] on icon at bounding box center [940, 72] width 12 height 12
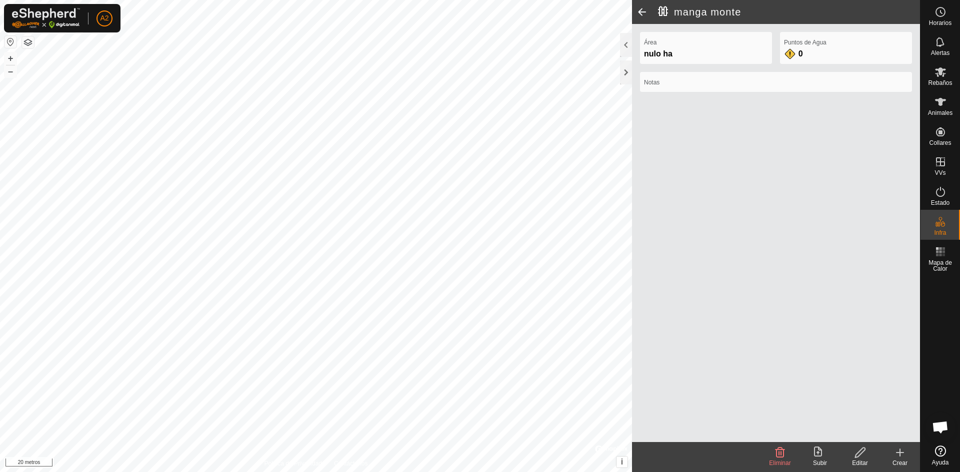
click at [775, 452] on icon at bounding box center [780, 453] width 12 height 12
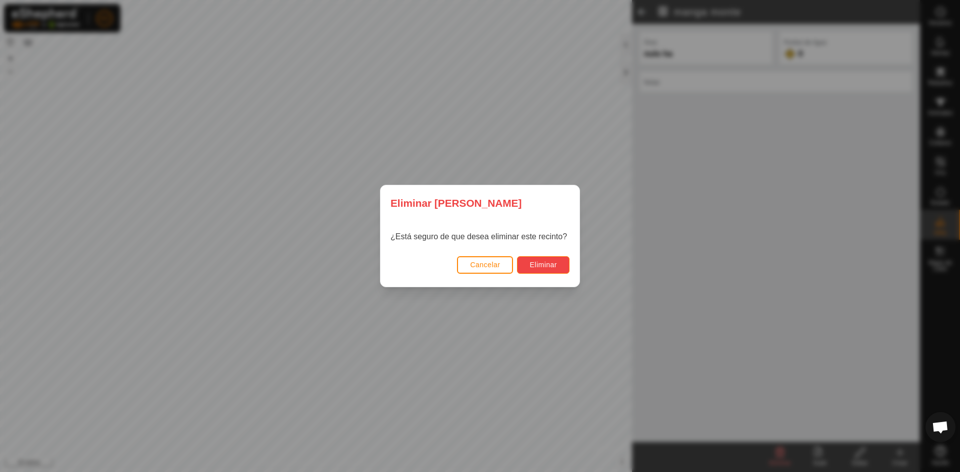
click at [543, 265] on font "Eliminar" at bounding box center [542, 265] width 27 height 8
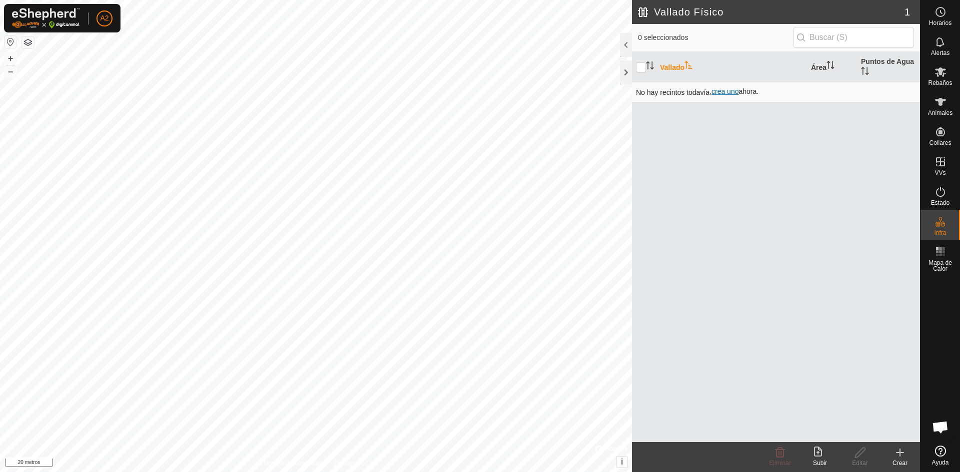
click at [727, 92] on font "crea uno" at bounding box center [724, 91] width 27 height 8
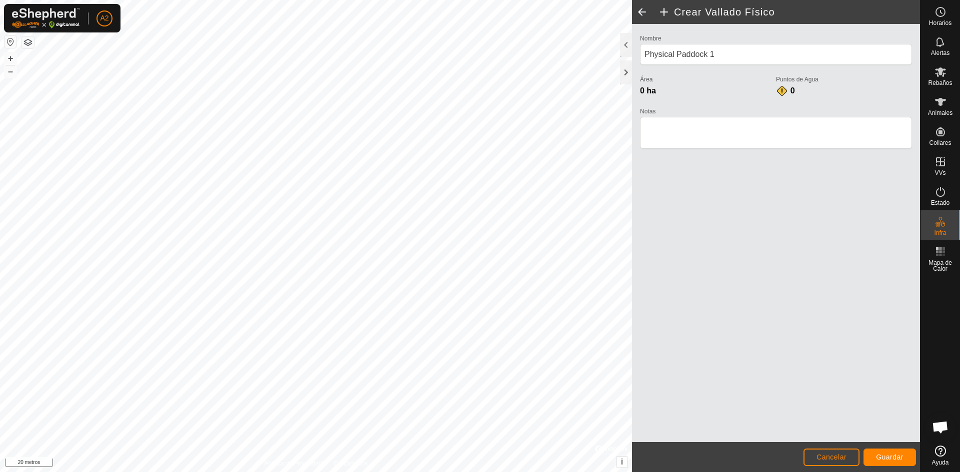
drag, startPoint x: 636, startPoint y: 91, endPoint x: 768, endPoint y: 235, distance: 195.3
click at [768, 235] on div "Nombre Physical Paddock 1 Área 0 ha Puntos de Agua 0 Notas" at bounding box center [776, 233] width 288 height 418
click at [883, 456] on font "Guardar" at bounding box center [889, 457] width 27 height 8
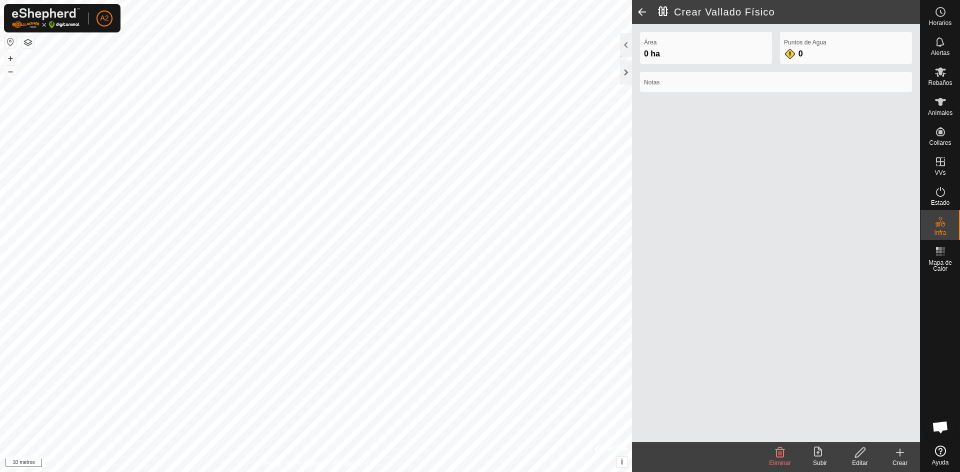
click at [856, 454] on icon at bounding box center [860, 453] width 12 height 12
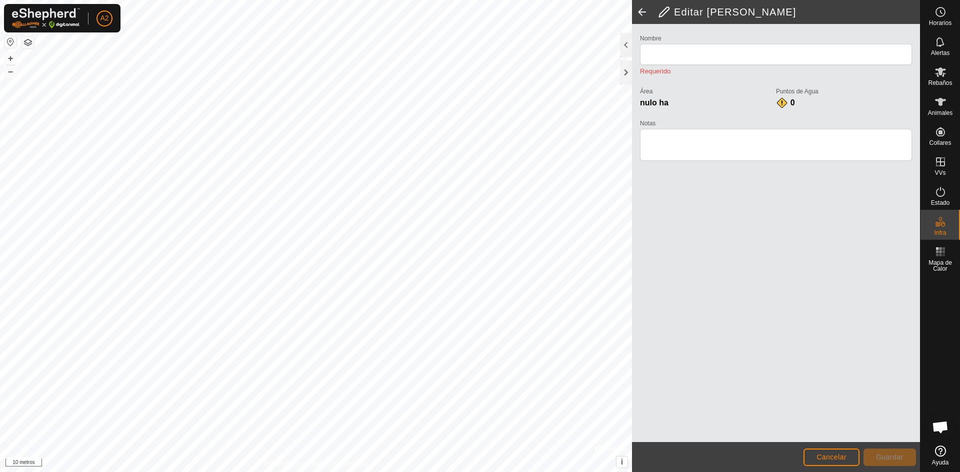
type input "Physical Paddock 1"
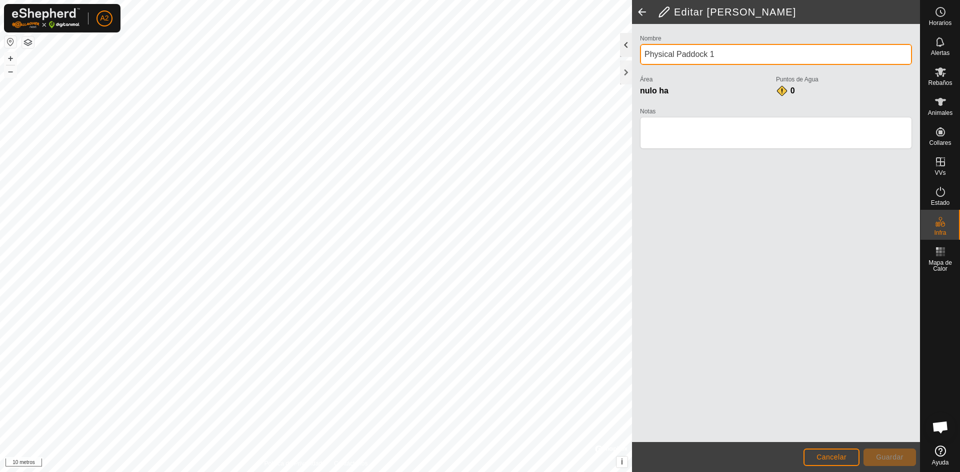
click at [611, 48] on div "Editar Vallado Físico Nombre Physical Paddock 1 Área nulo ha Puntos de Agua 0 N…" at bounding box center [460, 236] width 920 height 472
type input "manga monte"
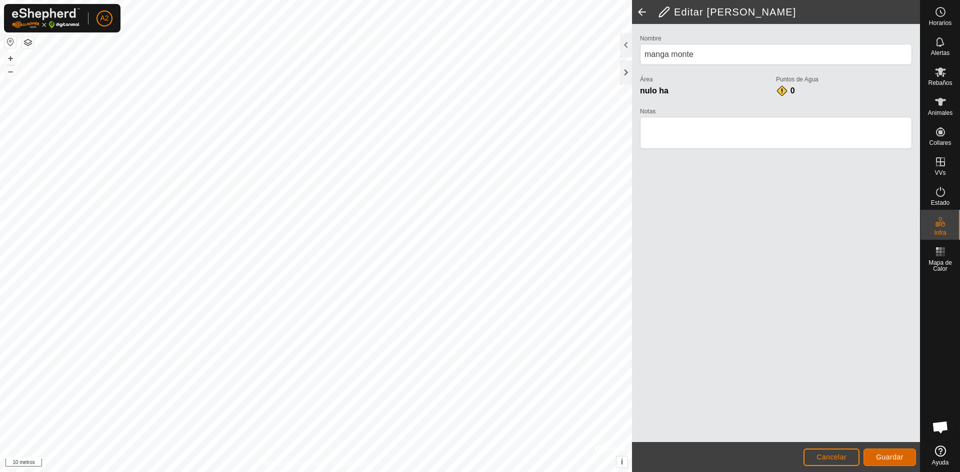
click at [899, 456] on font "Guardar" at bounding box center [889, 457] width 27 height 8
